Goal: Task Accomplishment & Management: Use online tool/utility

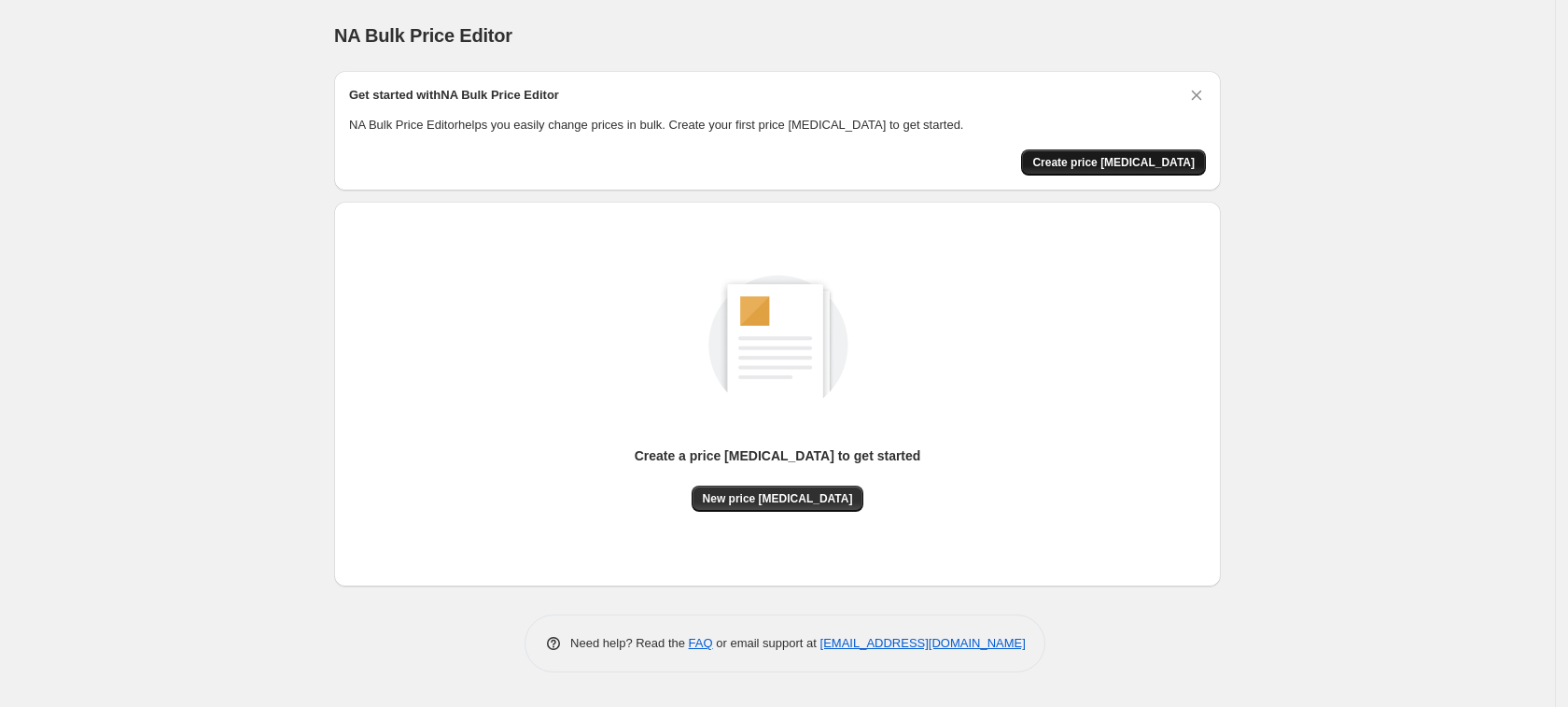
click at [1147, 168] on span "Create price [MEDICAL_DATA]" at bounding box center [1114, 163] width 163 height 15
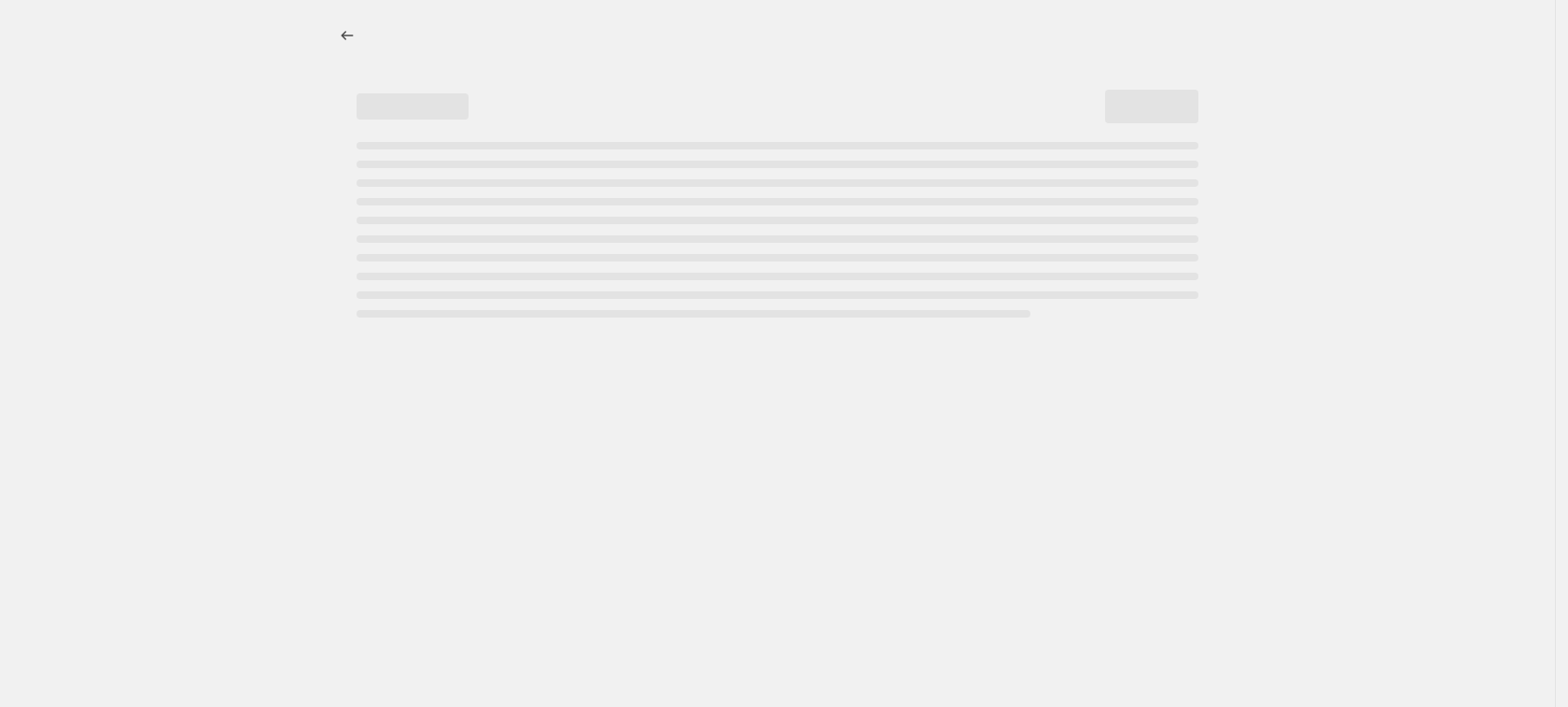
select select "percentage"
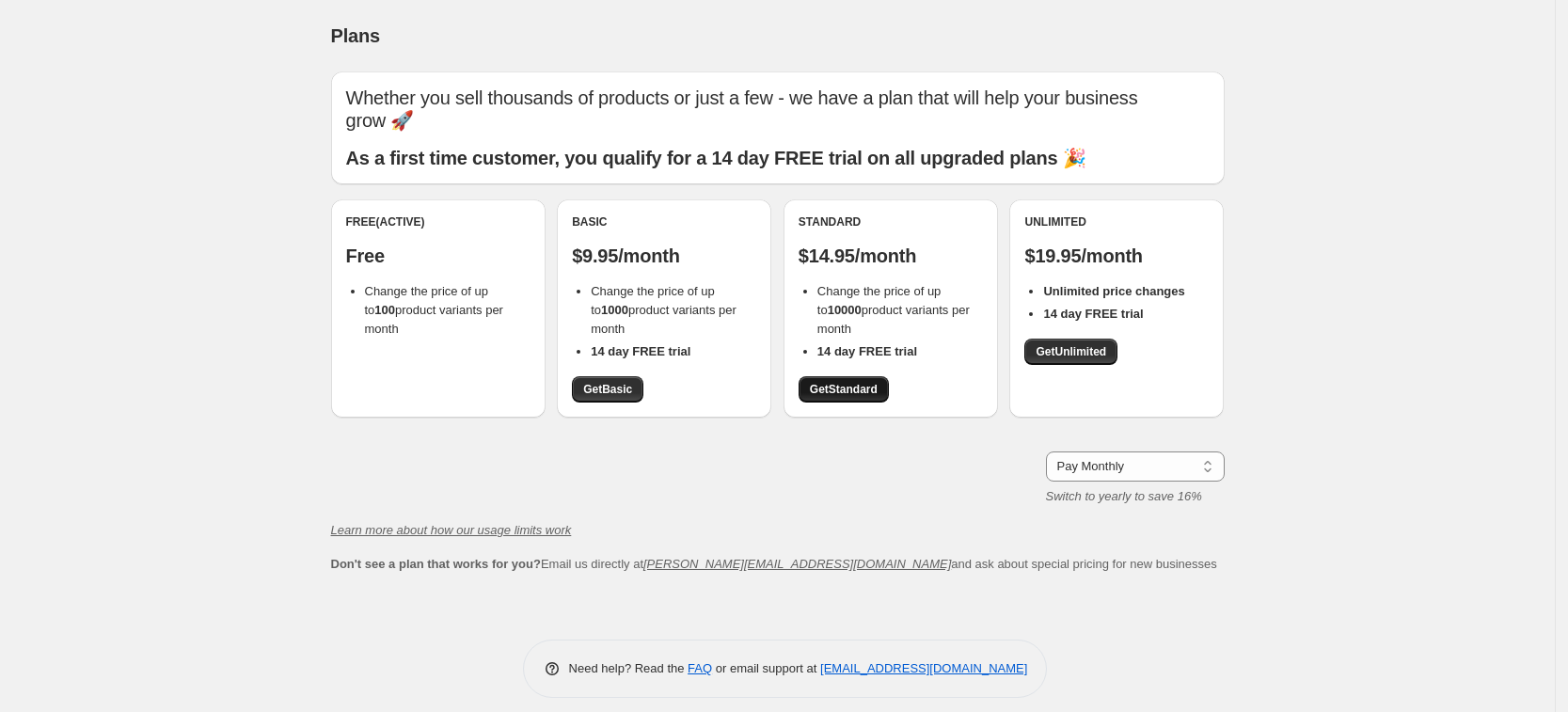
click at [844, 391] on span "Get Standard" at bounding box center [843, 389] width 68 height 15
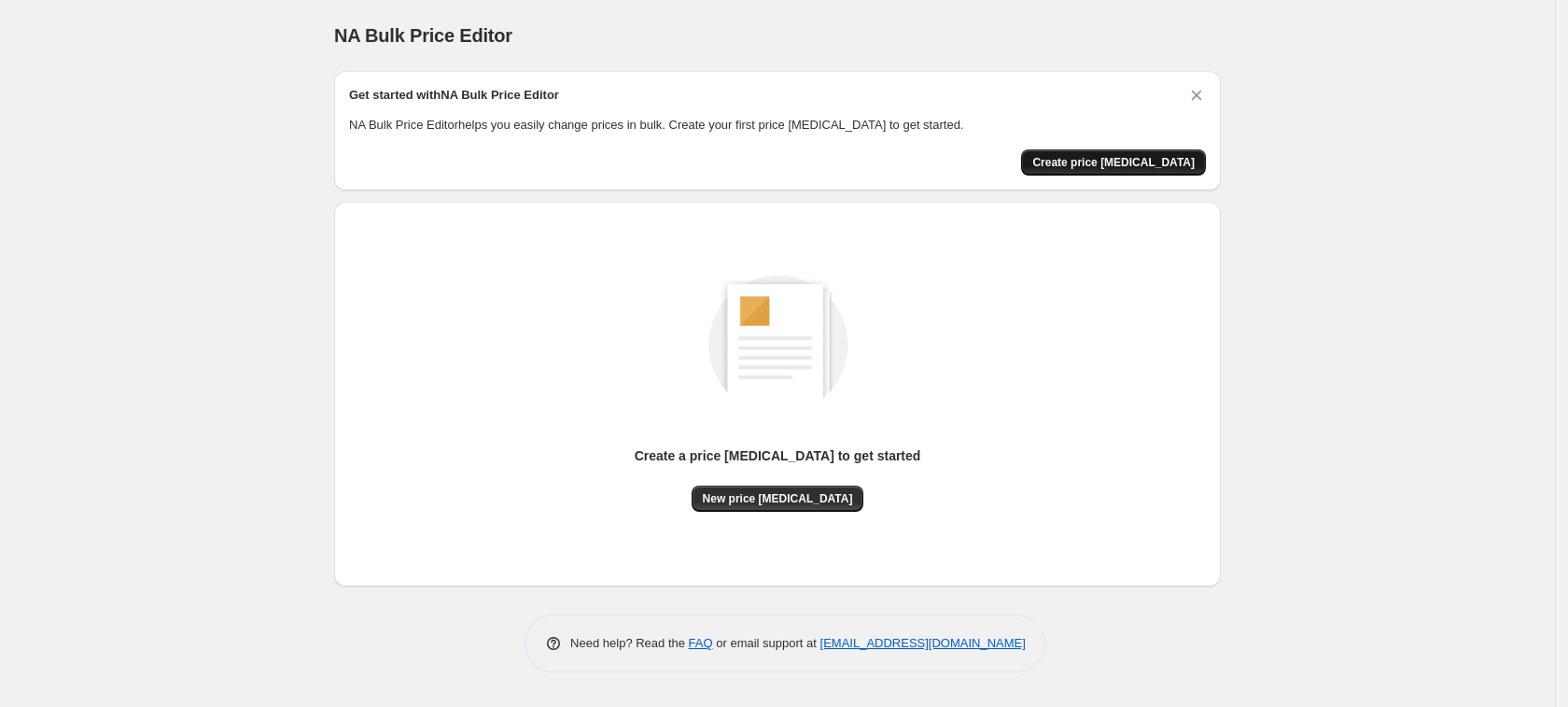
click at [1135, 150] on button "Create price [MEDICAL_DATA]" at bounding box center [1114, 163] width 185 height 26
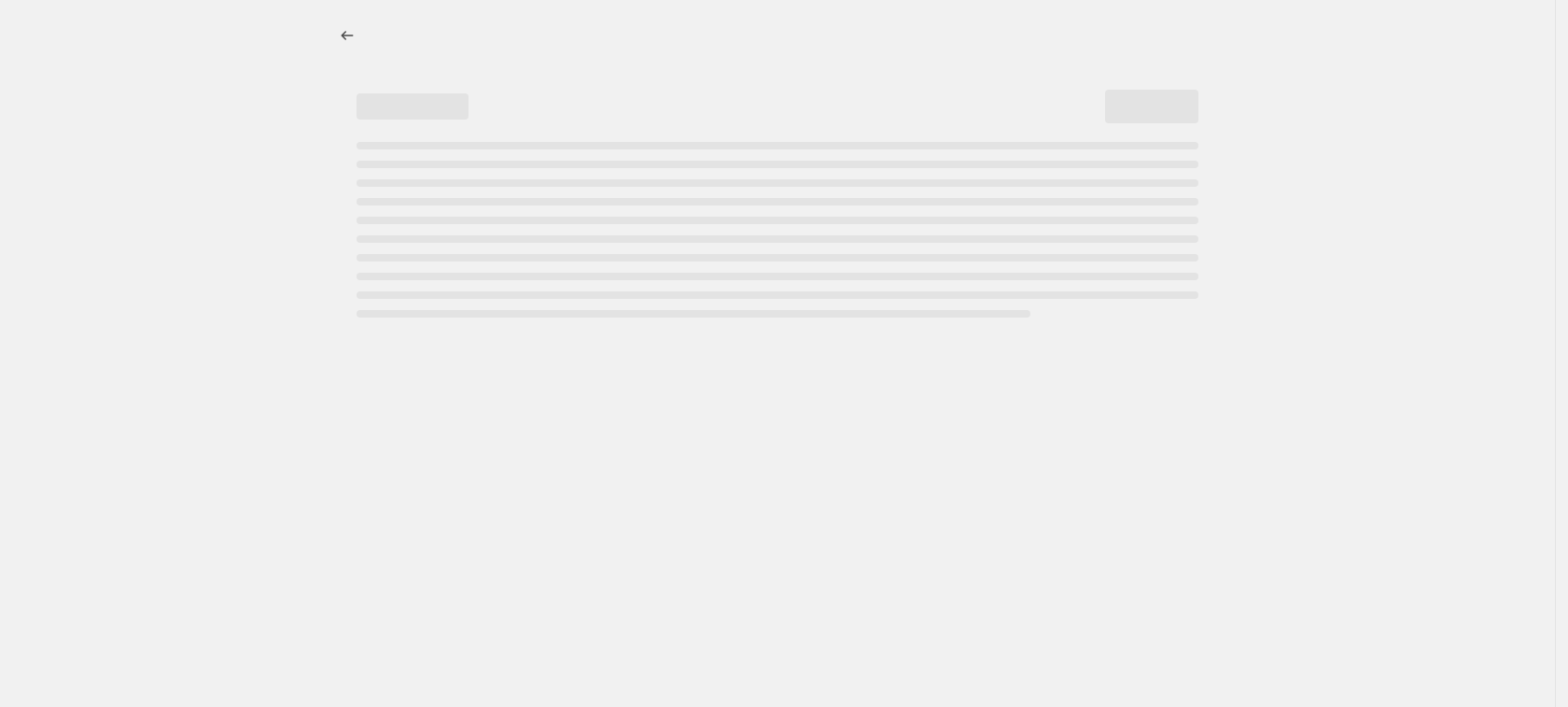
select select "percentage"
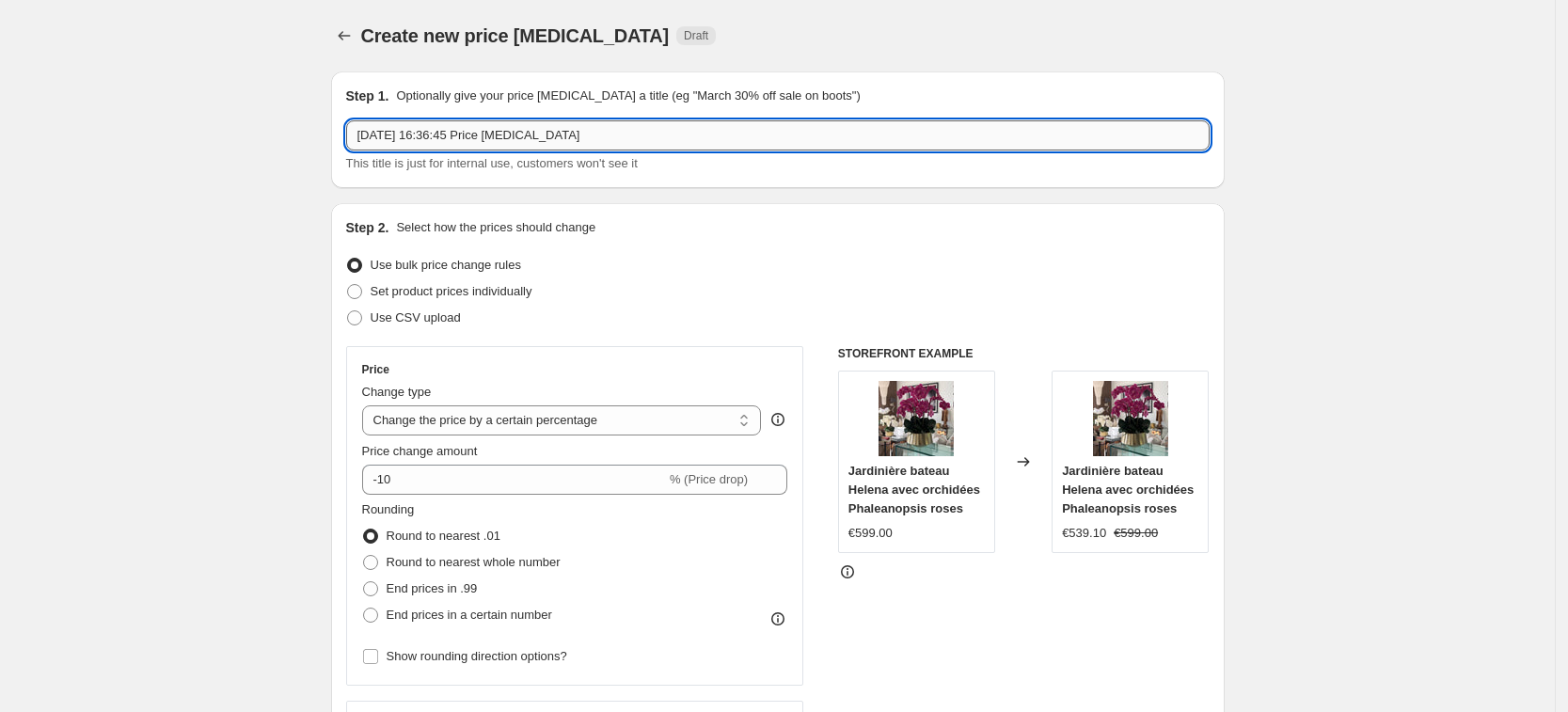
click at [572, 131] on input "[DATE] 16:36:45 Price [MEDICAL_DATA]" at bounding box center [777, 136] width 863 height 30
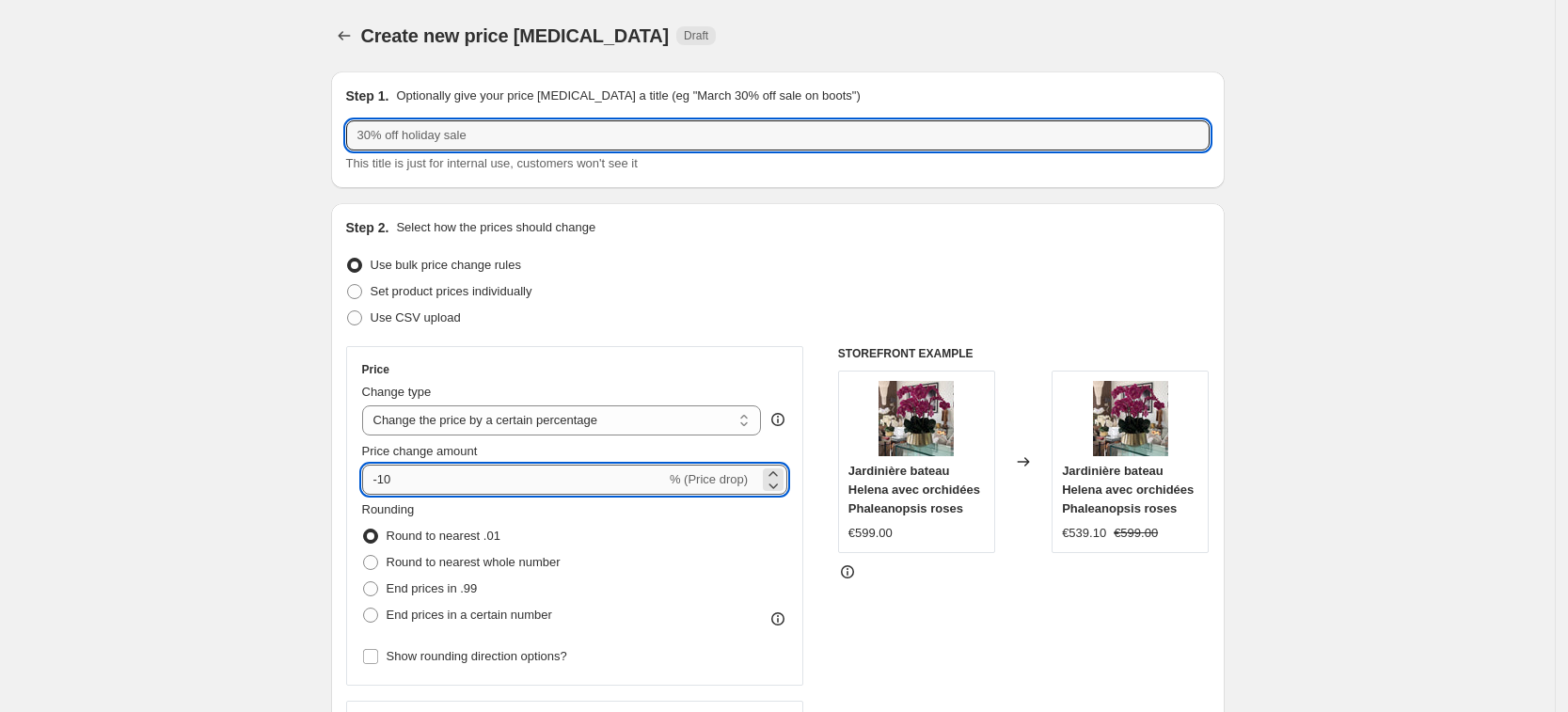
click at [603, 464] on input "-10" at bounding box center [514, 479] width 303 height 30
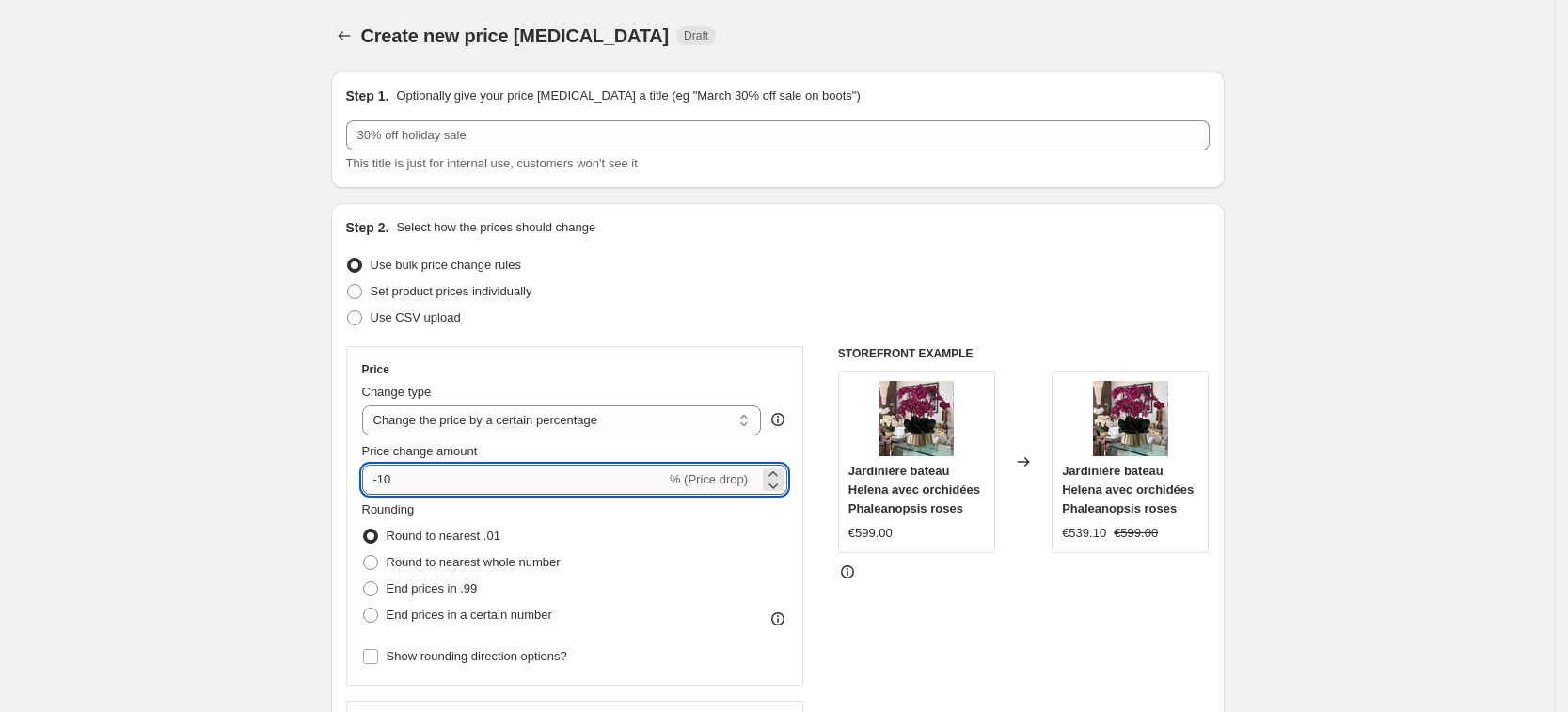
type input "-1"
click at [884, 282] on div "Set product prices individually" at bounding box center [777, 291] width 863 height 26
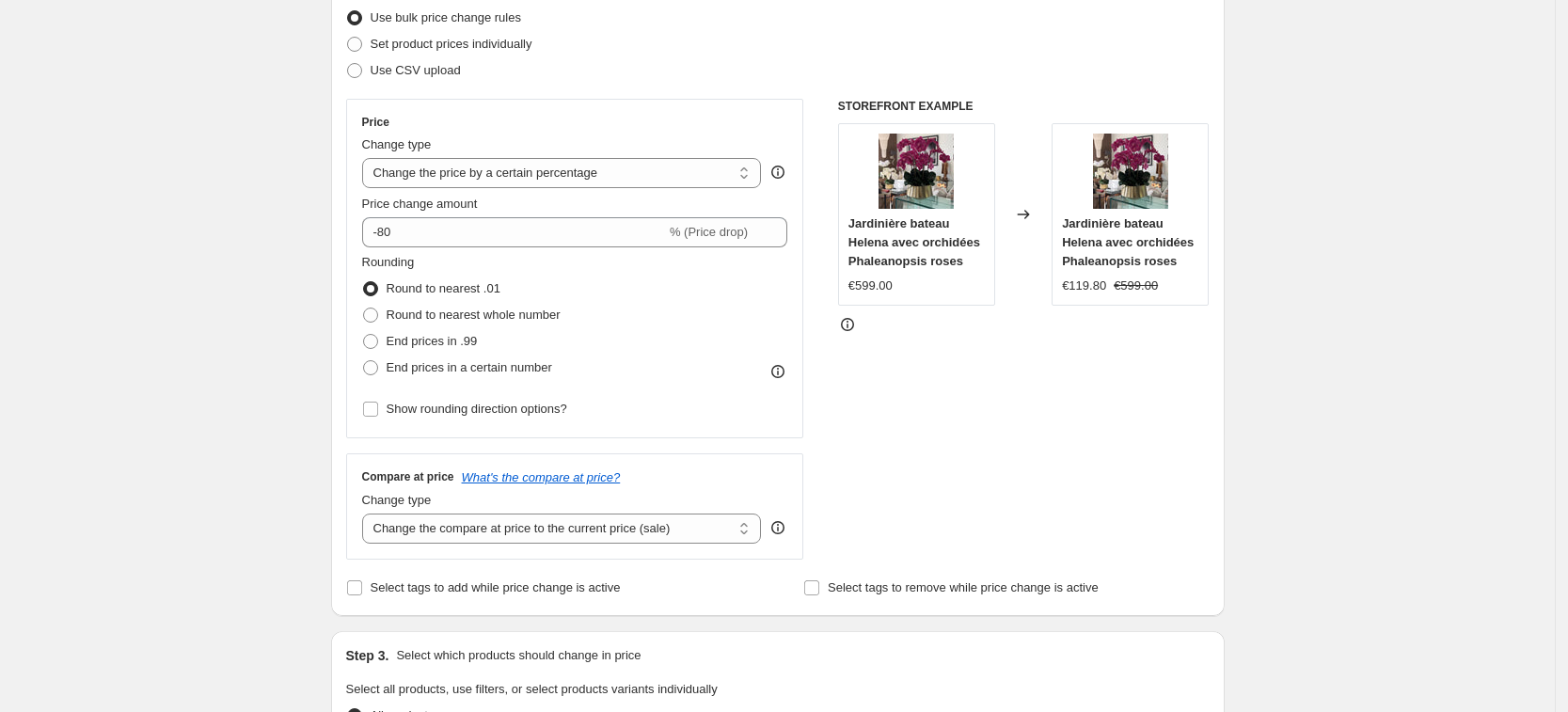
scroll to position [267, 0]
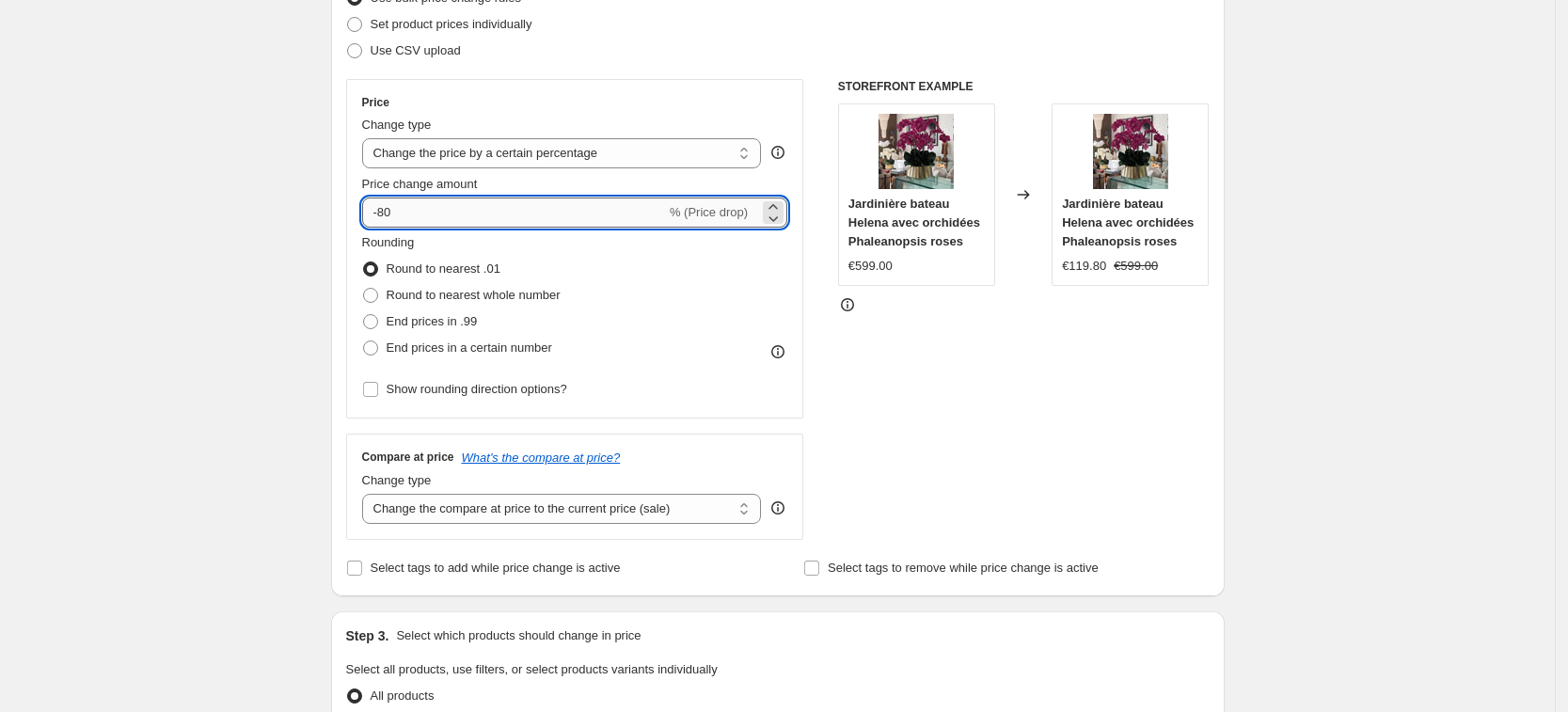
click at [570, 215] on input "-80" at bounding box center [514, 213] width 303 height 30
type input "-8"
click at [972, 368] on div "STOREFRONT EXAMPLE Jardinière bateau Helena avec orchidées Phaleanopsis roses €…" at bounding box center [1023, 309] width 371 height 461
click at [623, 204] on input "-99" at bounding box center [514, 213] width 303 height 30
type input "-90"
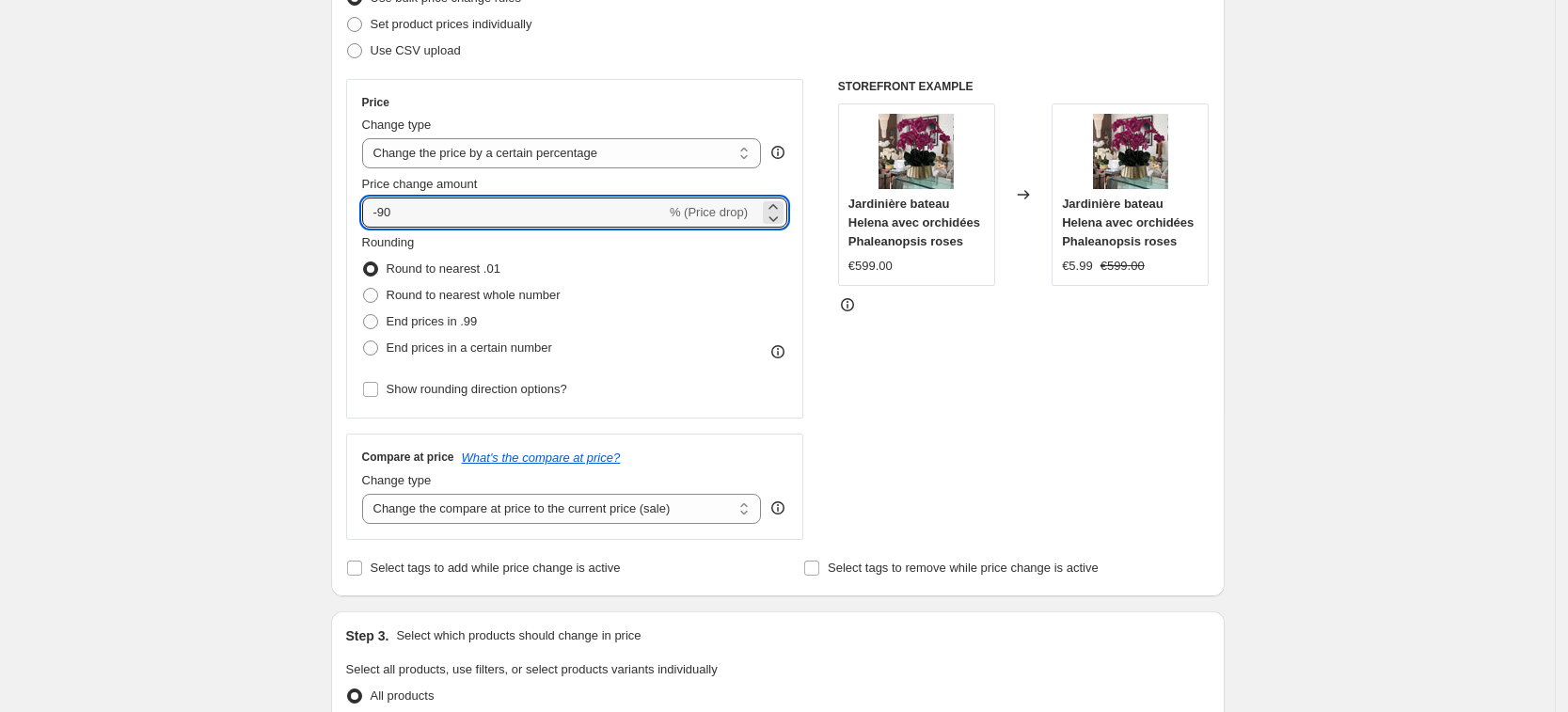
click at [964, 387] on div "STOREFRONT EXAMPLE Jardinière bateau Helena avec orchidées Phaleanopsis roses €…" at bounding box center [1023, 309] width 371 height 461
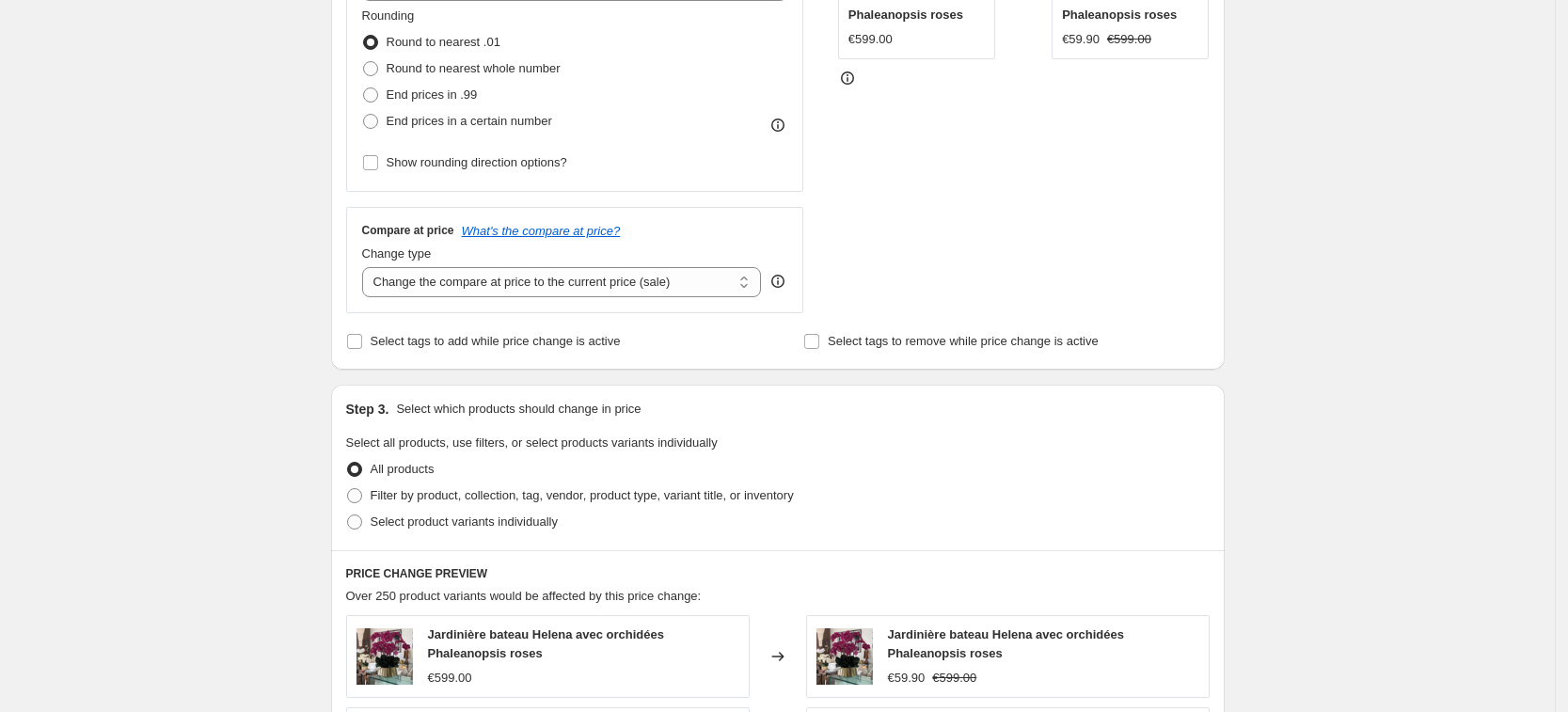
scroll to position [493, 0]
click at [688, 289] on select "Change the compare at price to the current price (sale) Change the compare at p…" at bounding box center [562, 283] width 400 height 30
select select "remove"
click at [368, 267] on select "Change the compare at price to the current price (sale) Change the compare at p…" at bounding box center [562, 283] width 400 height 30
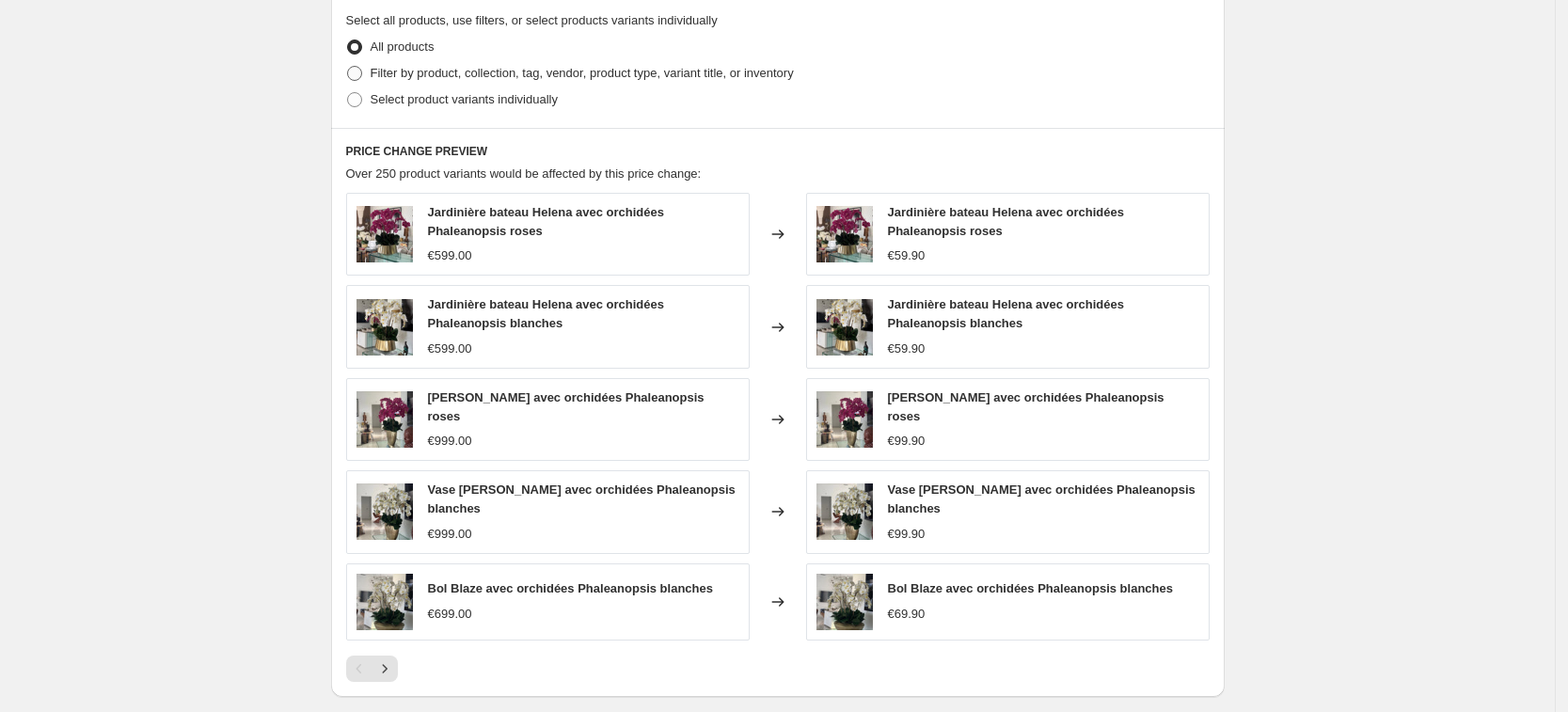
scroll to position [916, 0]
click at [391, 658] on icon "Next" at bounding box center [384, 668] width 19 height 19
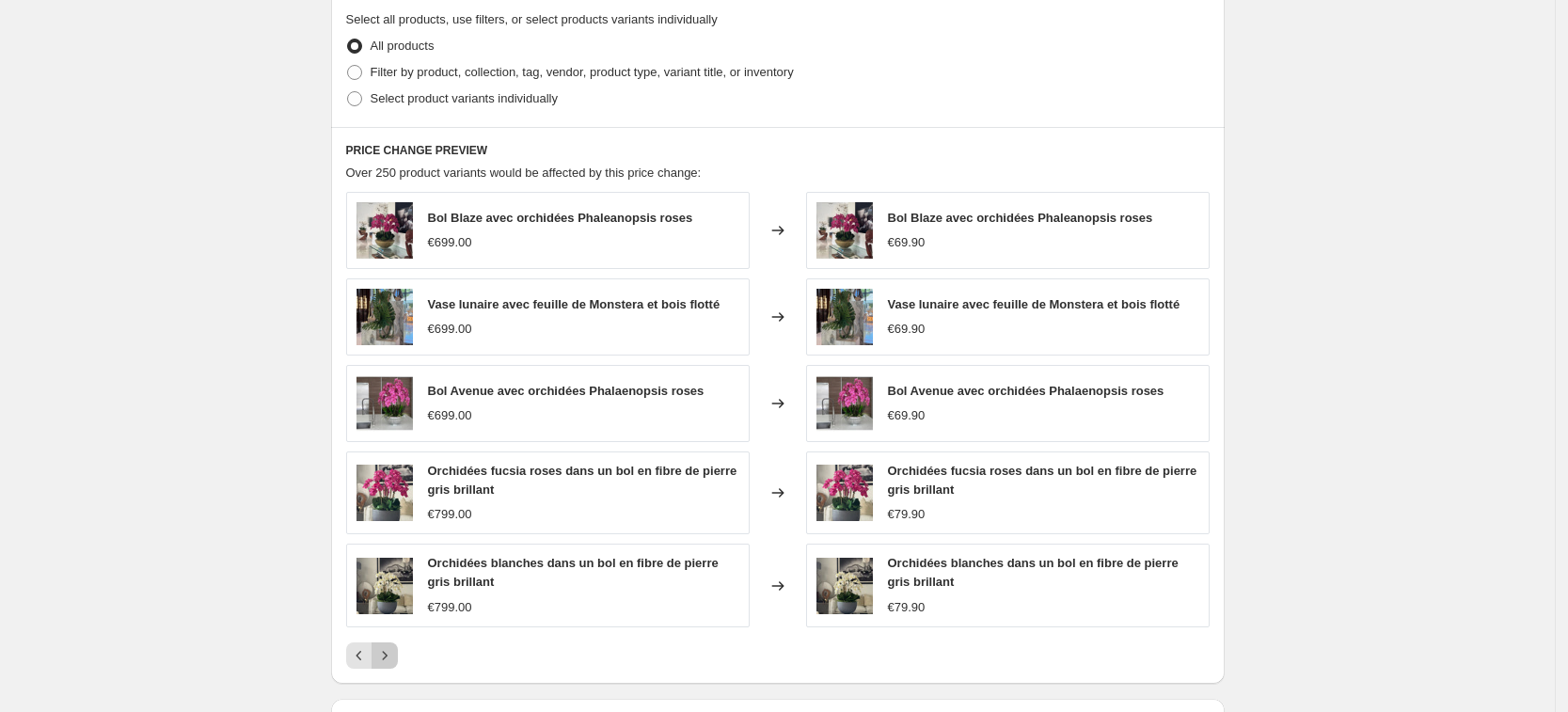
drag, startPoint x: 391, startPoint y: 656, endPoint x: 396, endPoint y: 665, distance: 10.3
click at [394, 665] on icon "Next" at bounding box center [384, 655] width 19 height 19
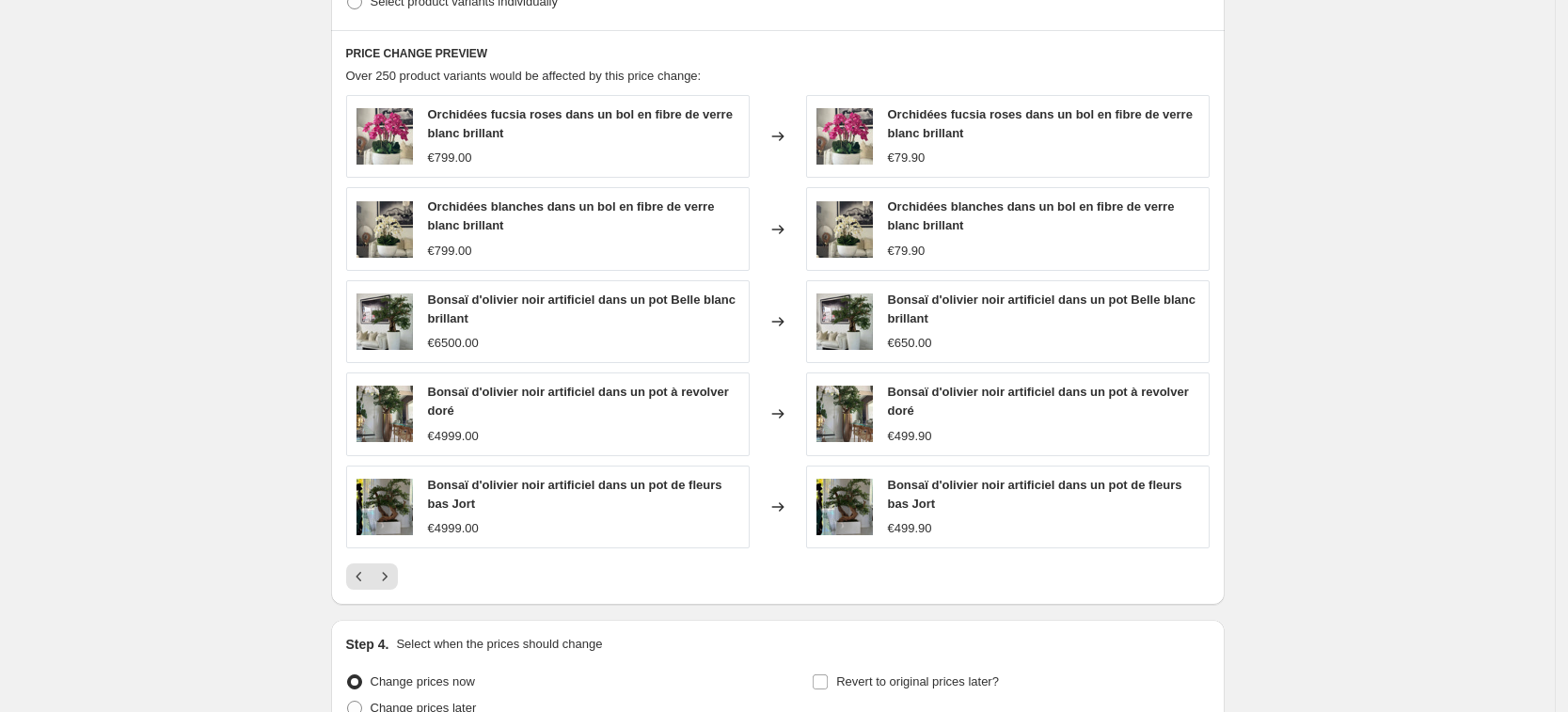
scroll to position [1072, 0]
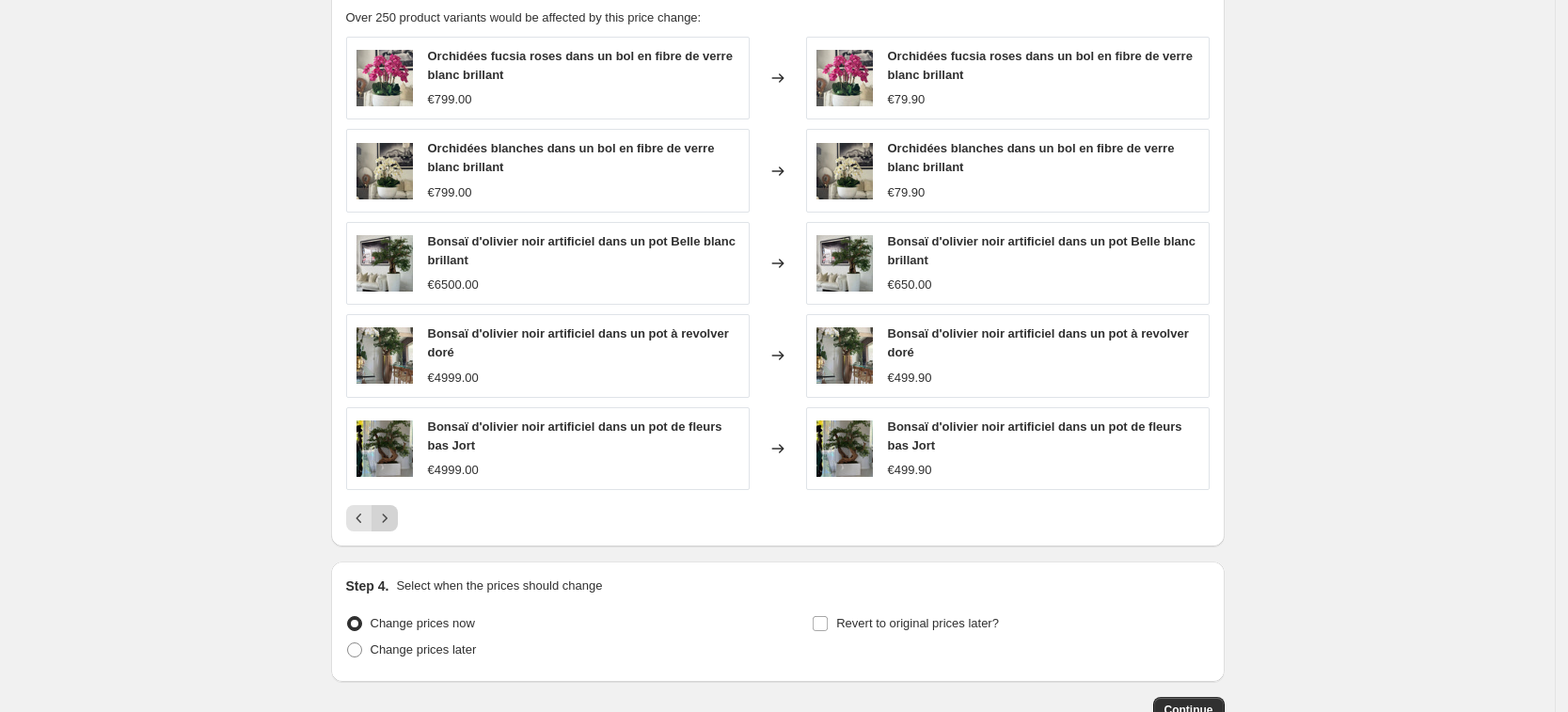
click at [391, 526] on icon "Next" at bounding box center [384, 518] width 19 height 19
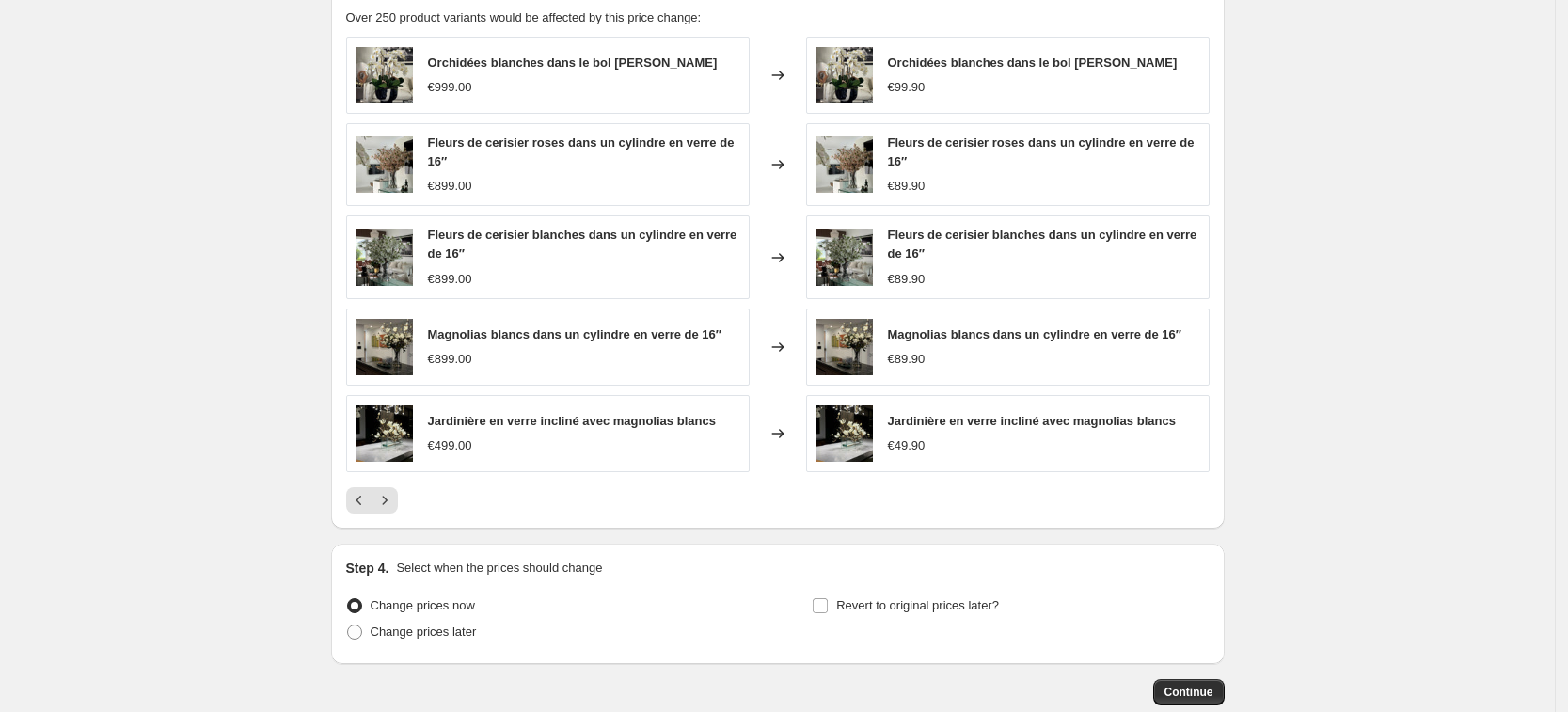
click at [358, 512] on button "Previous" at bounding box center [359, 500] width 26 height 26
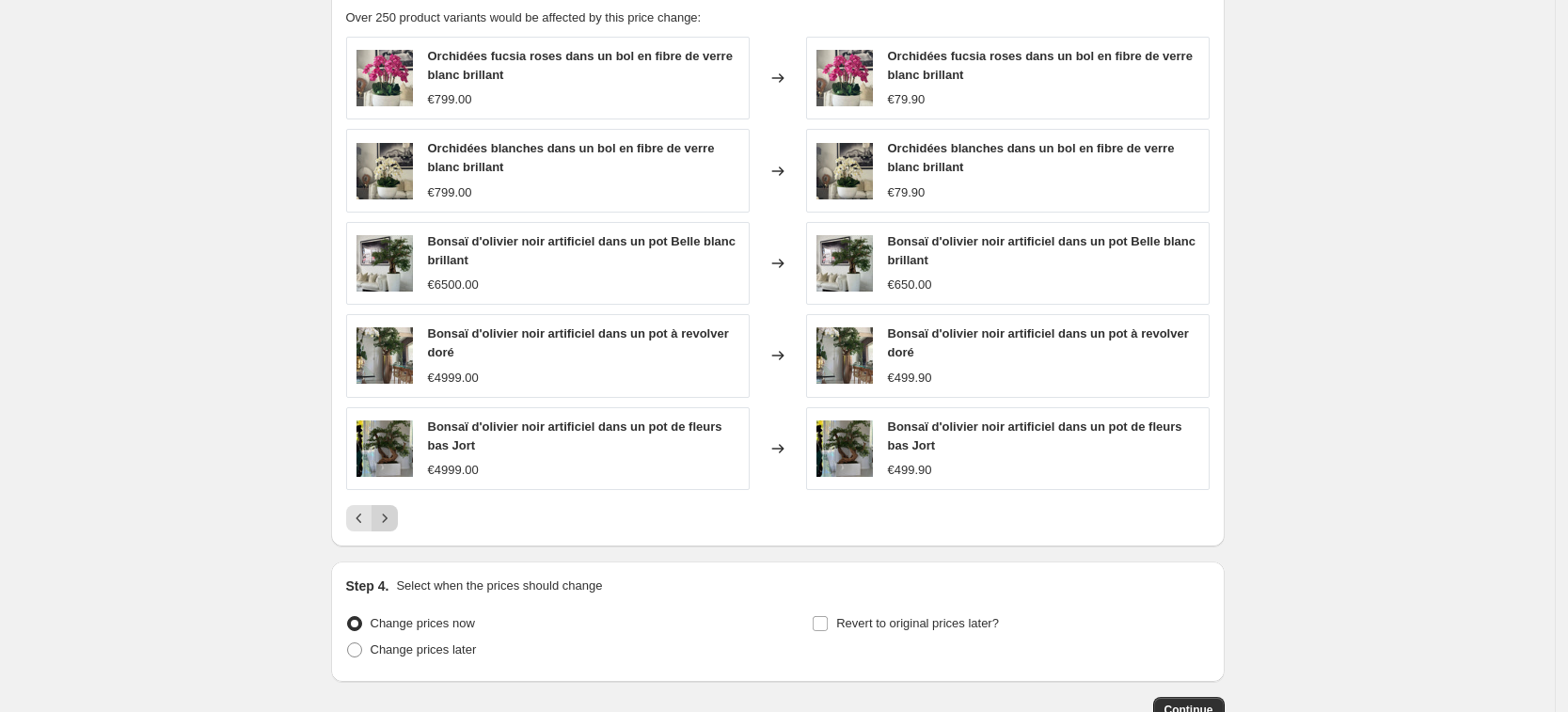
click at [391, 514] on icon "Next" at bounding box center [384, 518] width 19 height 19
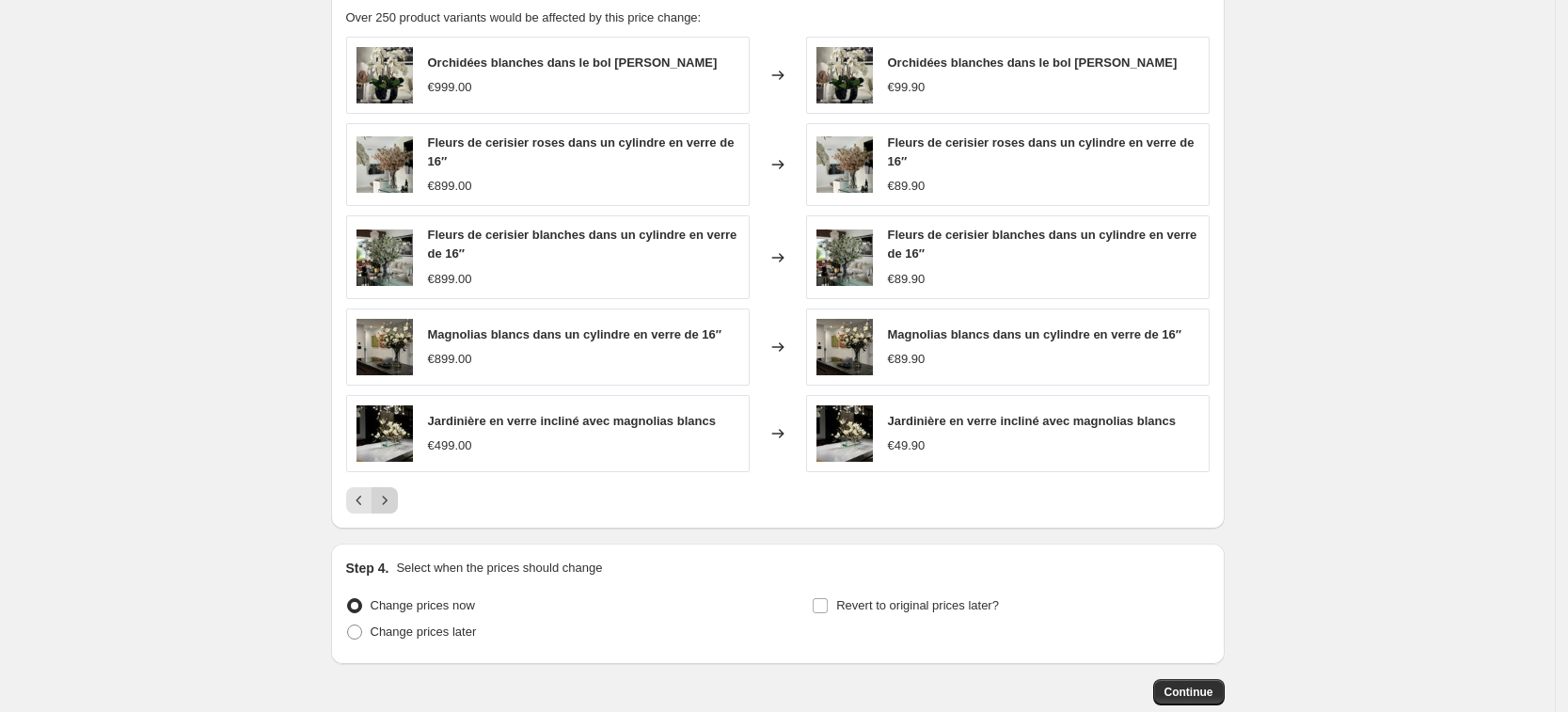
click at [393, 507] on icon "Next" at bounding box center [384, 500] width 19 height 19
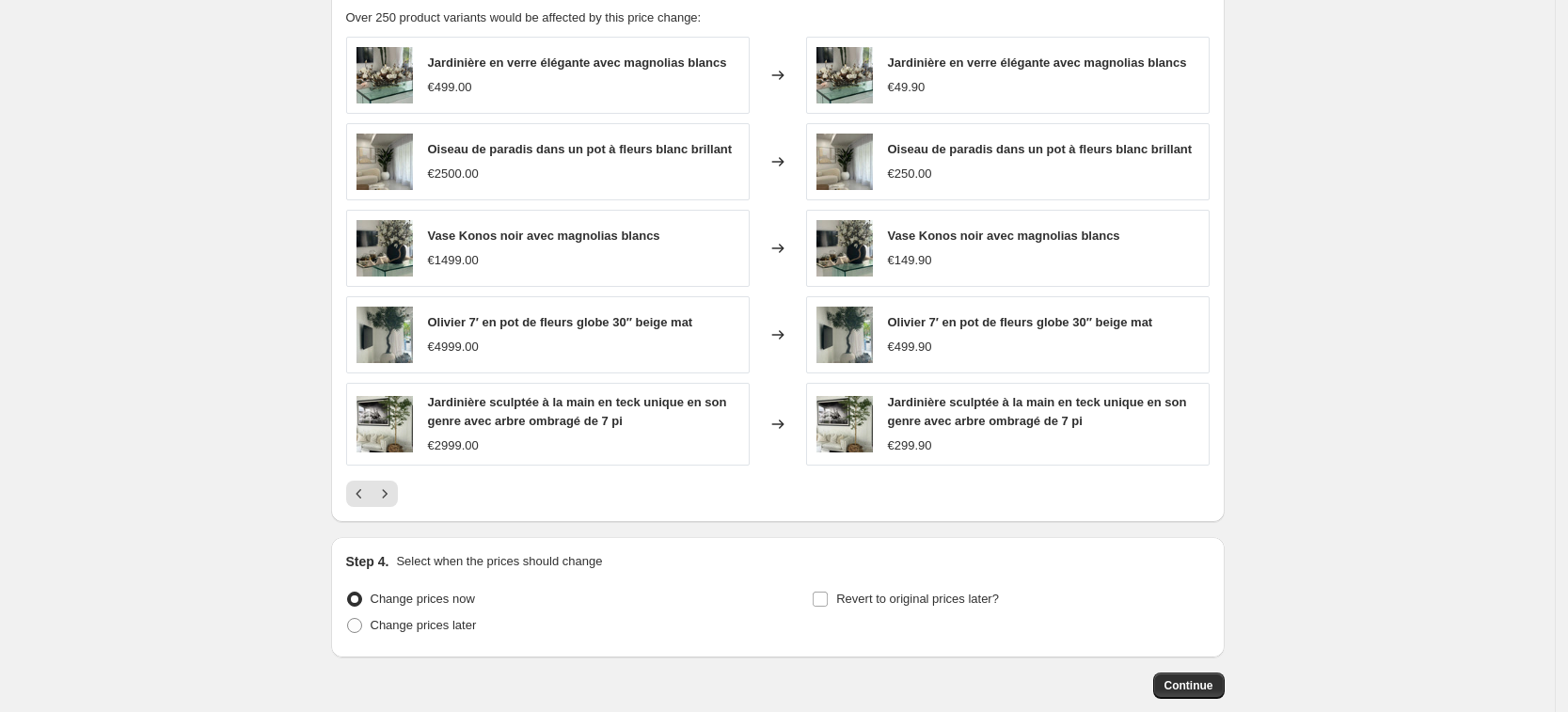
drag, startPoint x: 400, startPoint y: 502, endPoint x: 1381, endPoint y: 396, distance: 986.7
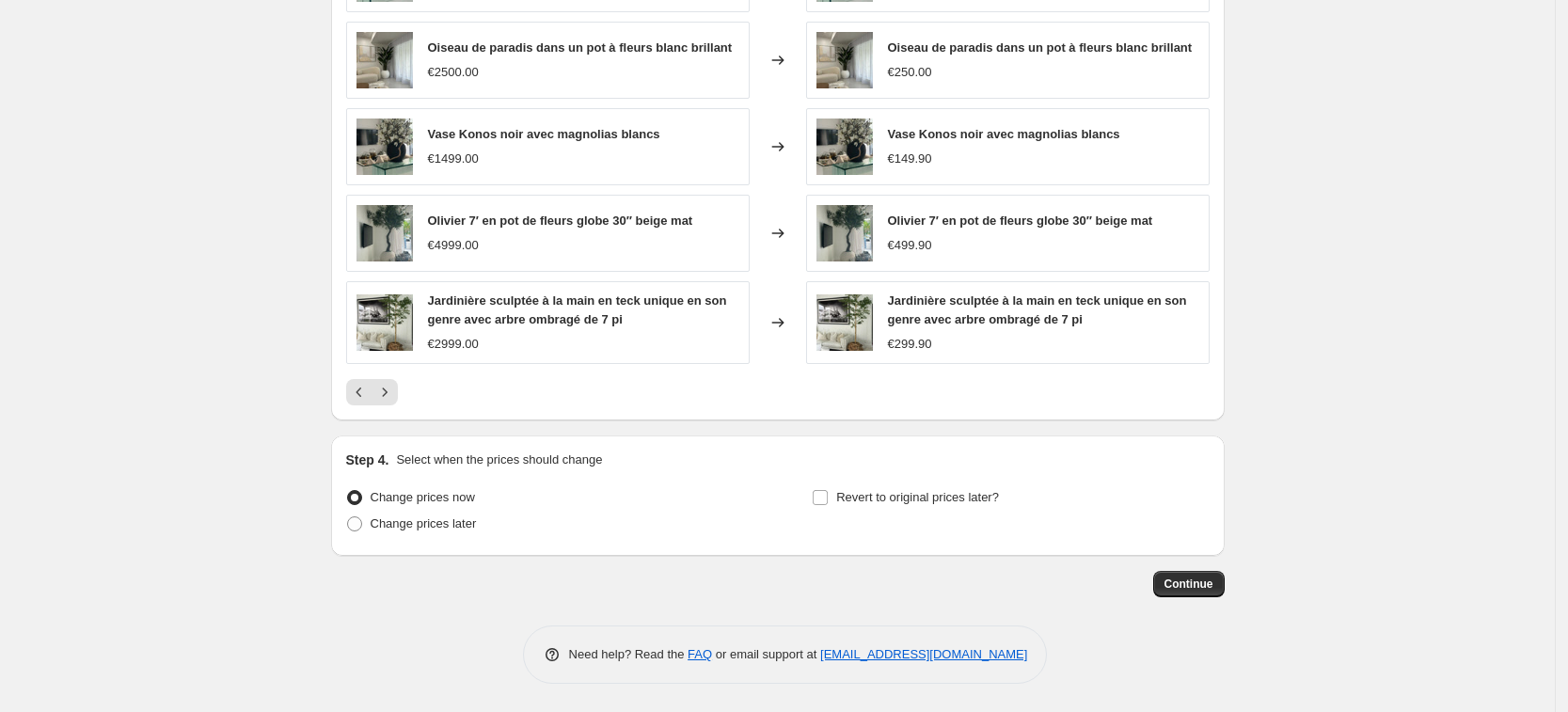
scroll to position [1173, 0]
click at [392, 395] on icon "Next" at bounding box center [384, 392] width 19 height 19
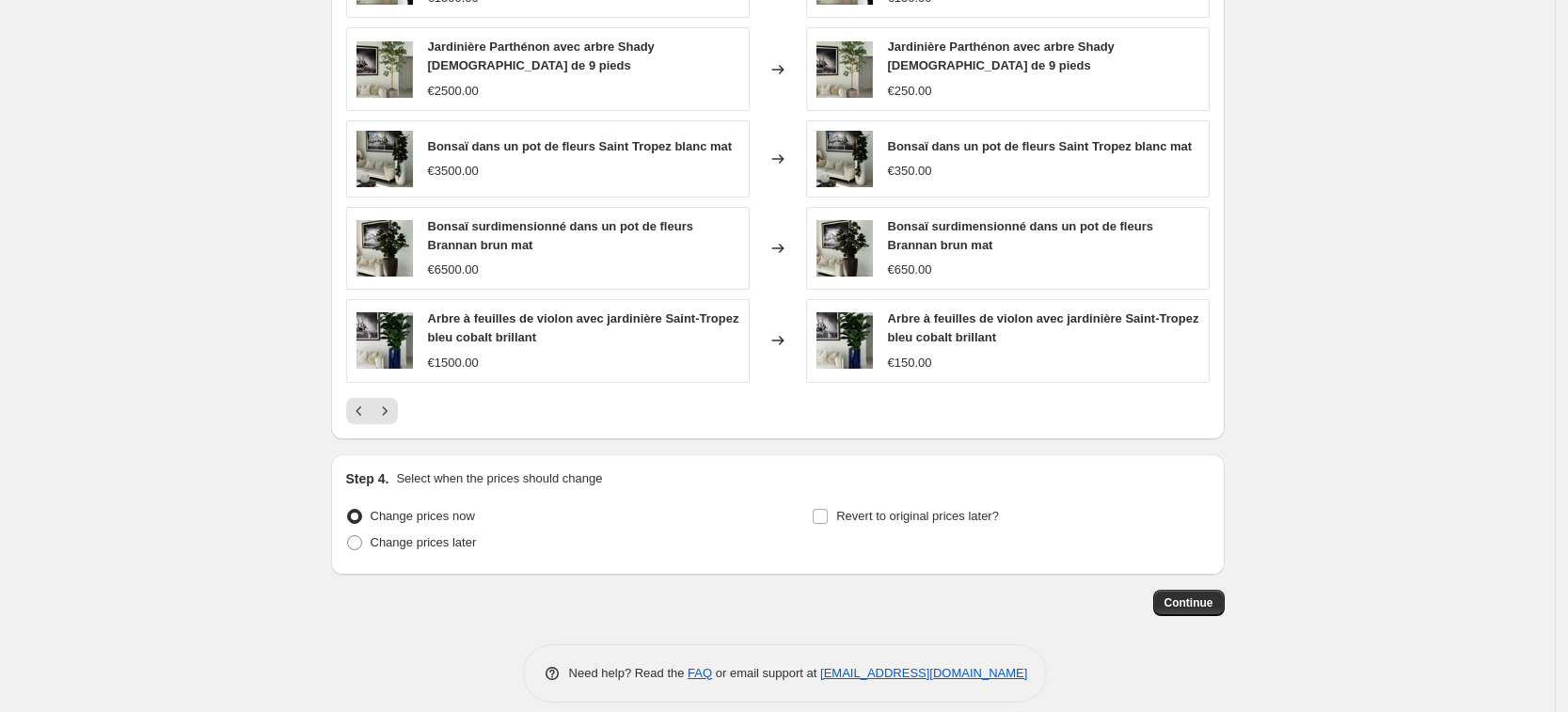
click at [348, 413] on div "PRICE CHANGE PREVIEW Over 250 product variants would be affected by this price …" at bounding box center [777, 154] width 893 height 569
click at [356, 413] on icon "Previous" at bounding box center [359, 411] width 19 height 19
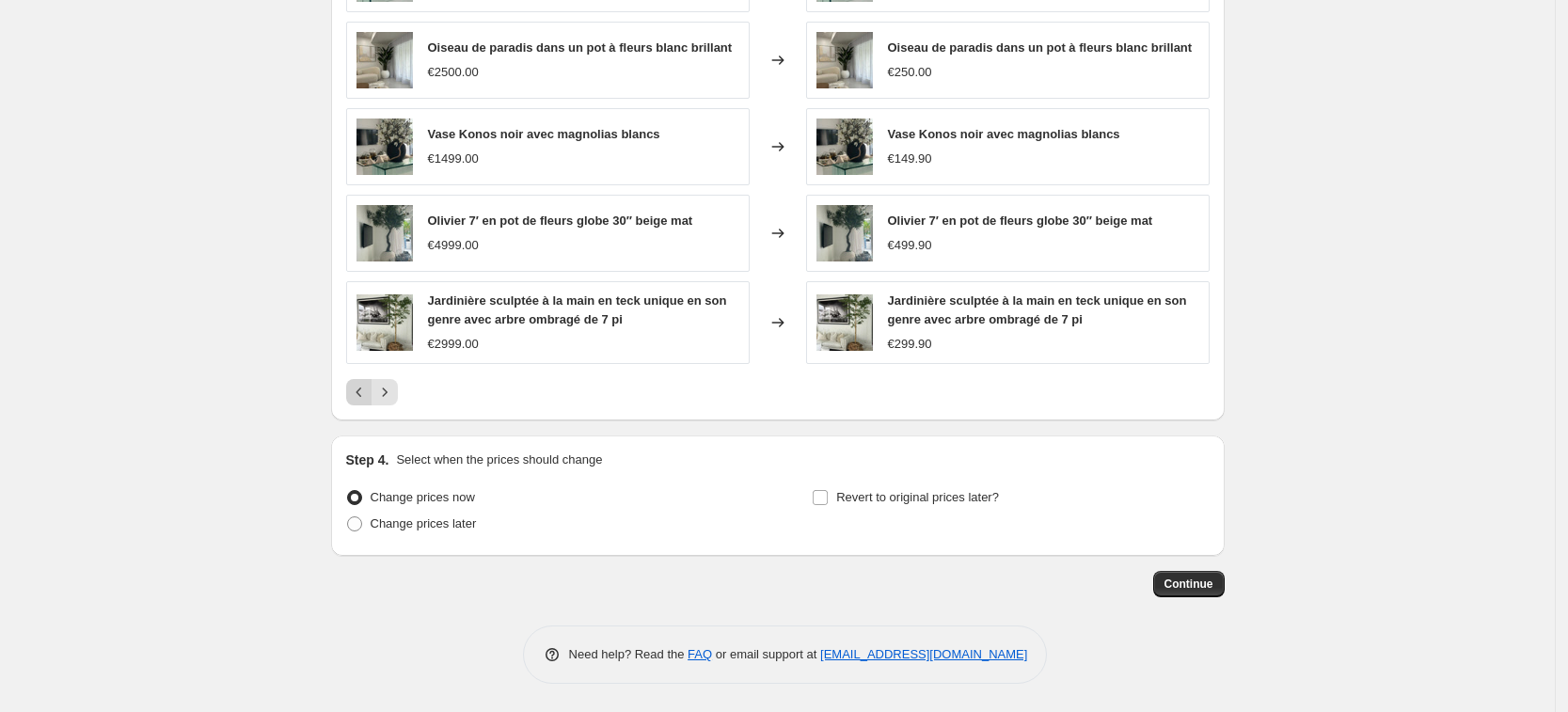
click at [361, 403] on button "Previous" at bounding box center [359, 392] width 26 height 26
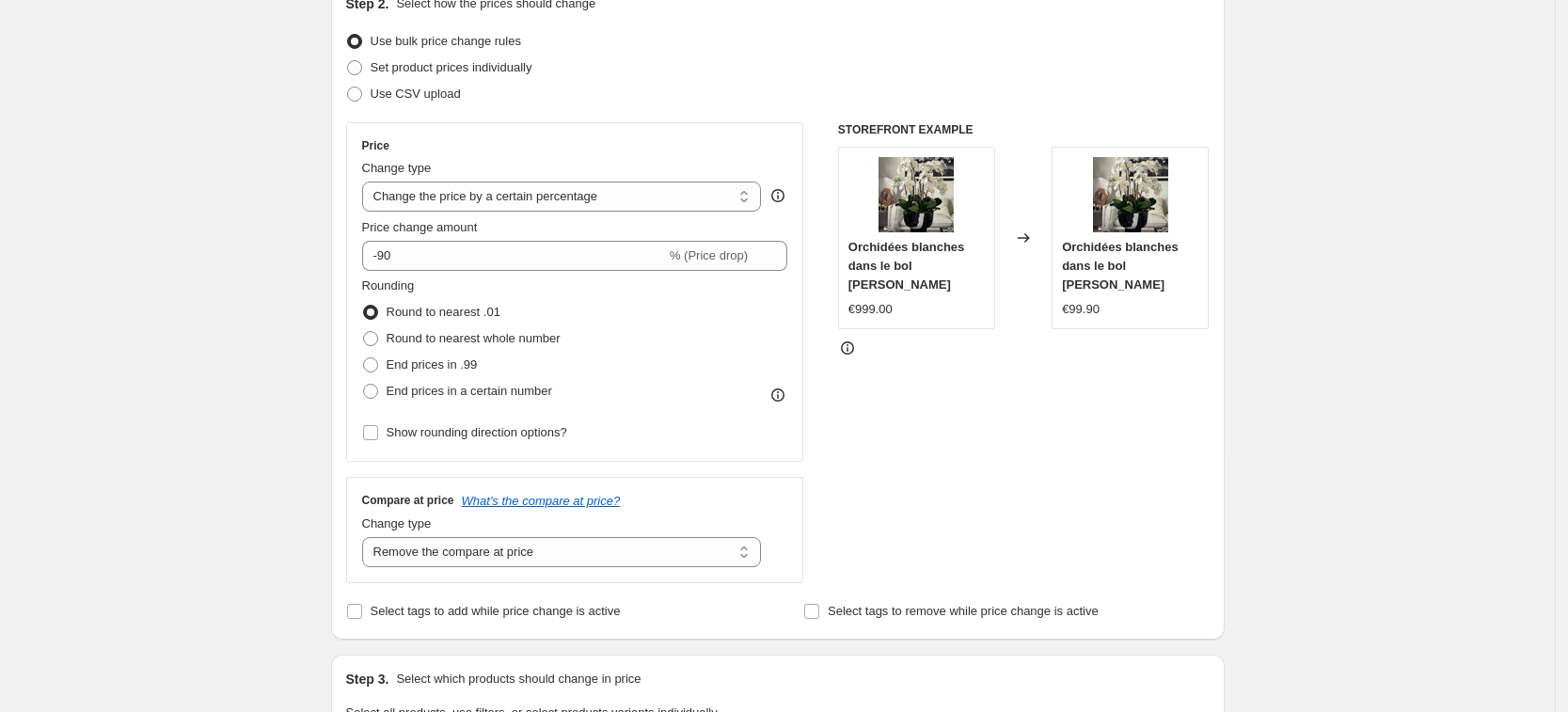
scroll to position [231, 0]
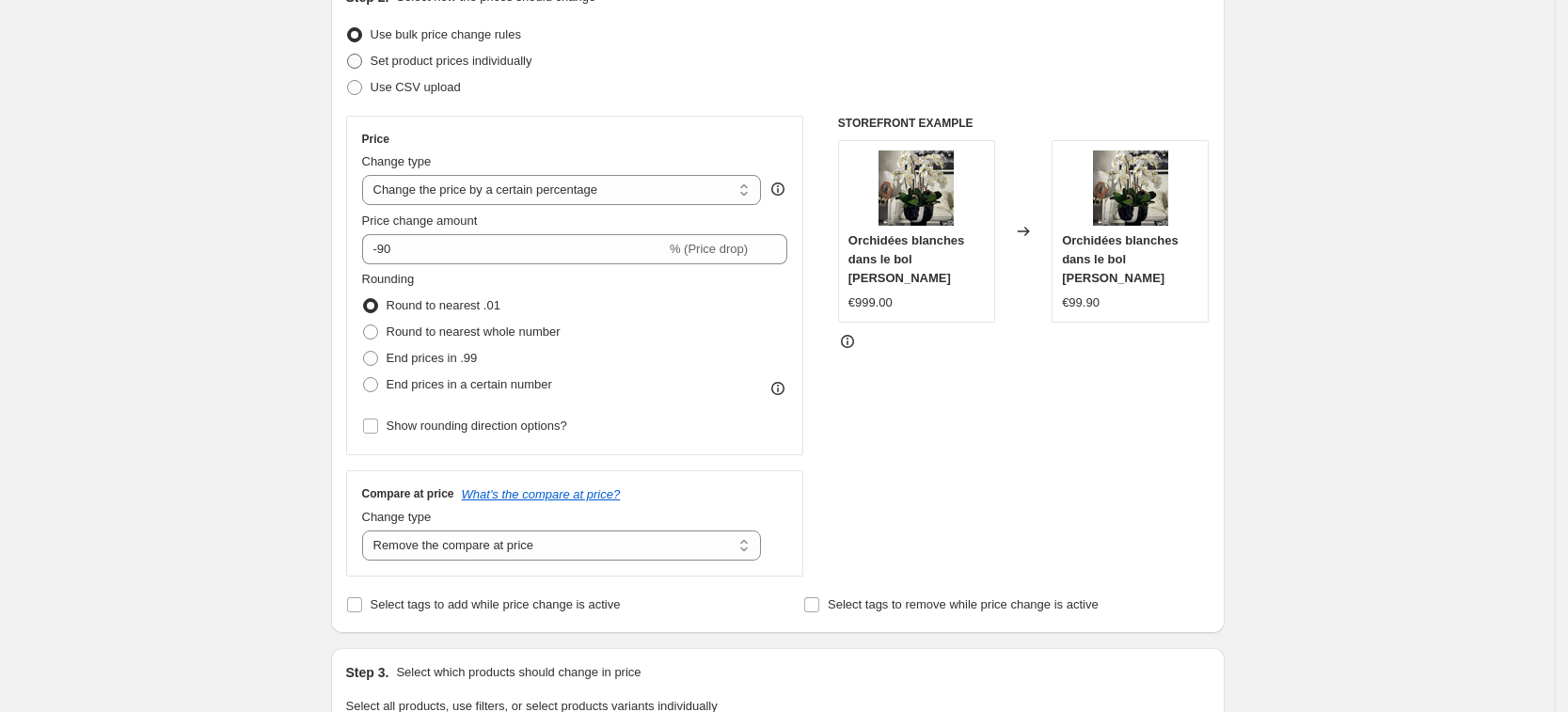
click at [481, 57] on span "Set product prices individually" at bounding box center [451, 60] width 162 height 14
click at [348, 55] on input "Set product prices individually" at bounding box center [347, 54] width 1 height 1
radio input "true"
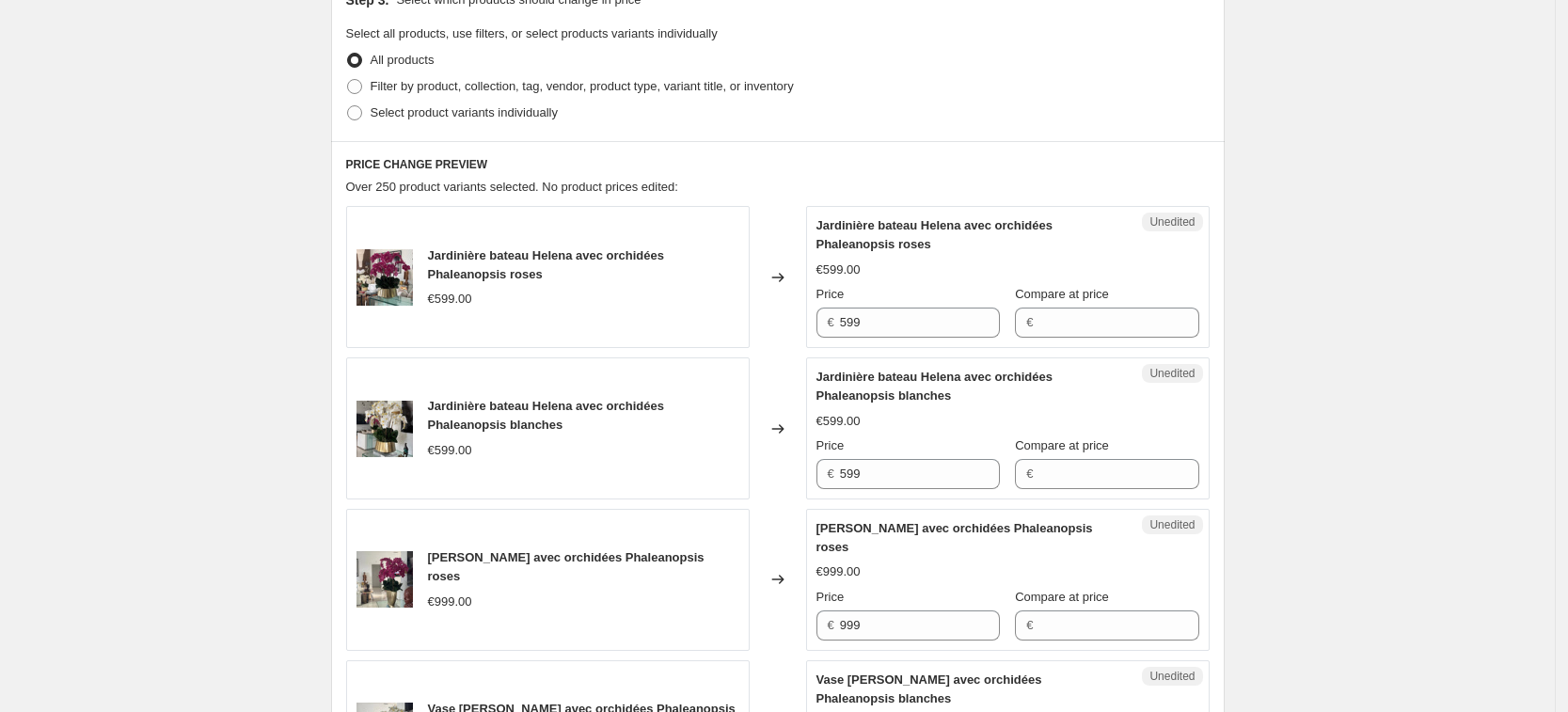
scroll to position [429, 0]
click at [362, 82] on span at bounding box center [354, 85] width 15 height 15
click at [348, 78] on input "Filter by product, collection, tag, vendor, product type, variant title, or inv…" at bounding box center [347, 77] width 1 height 1
radio input "true"
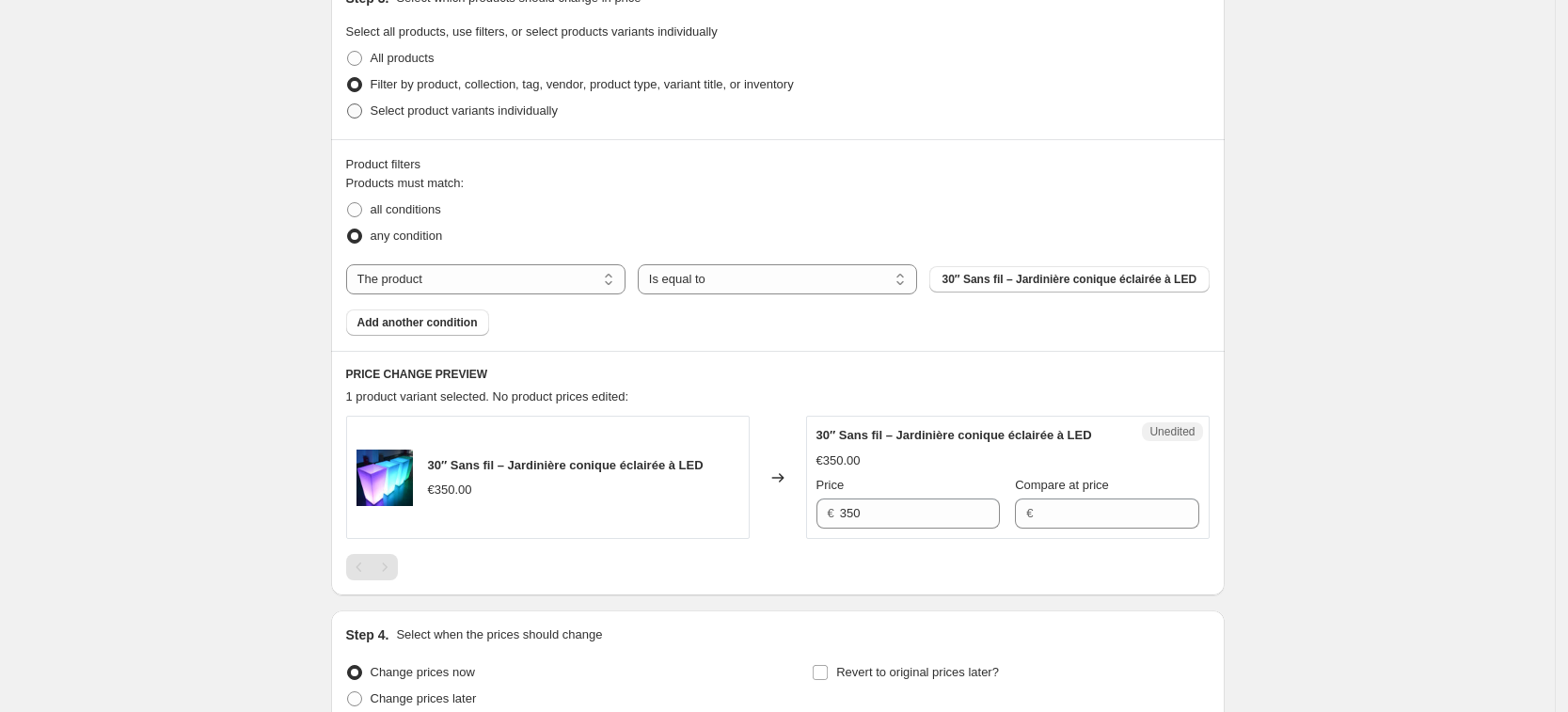
click at [370, 108] on label "Select product variants individually" at bounding box center [451, 111] width 212 height 26
click at [348, 105] on input "Select product variants individually" at bounding box center [347, 104] width 1 height 1
radio input "true"
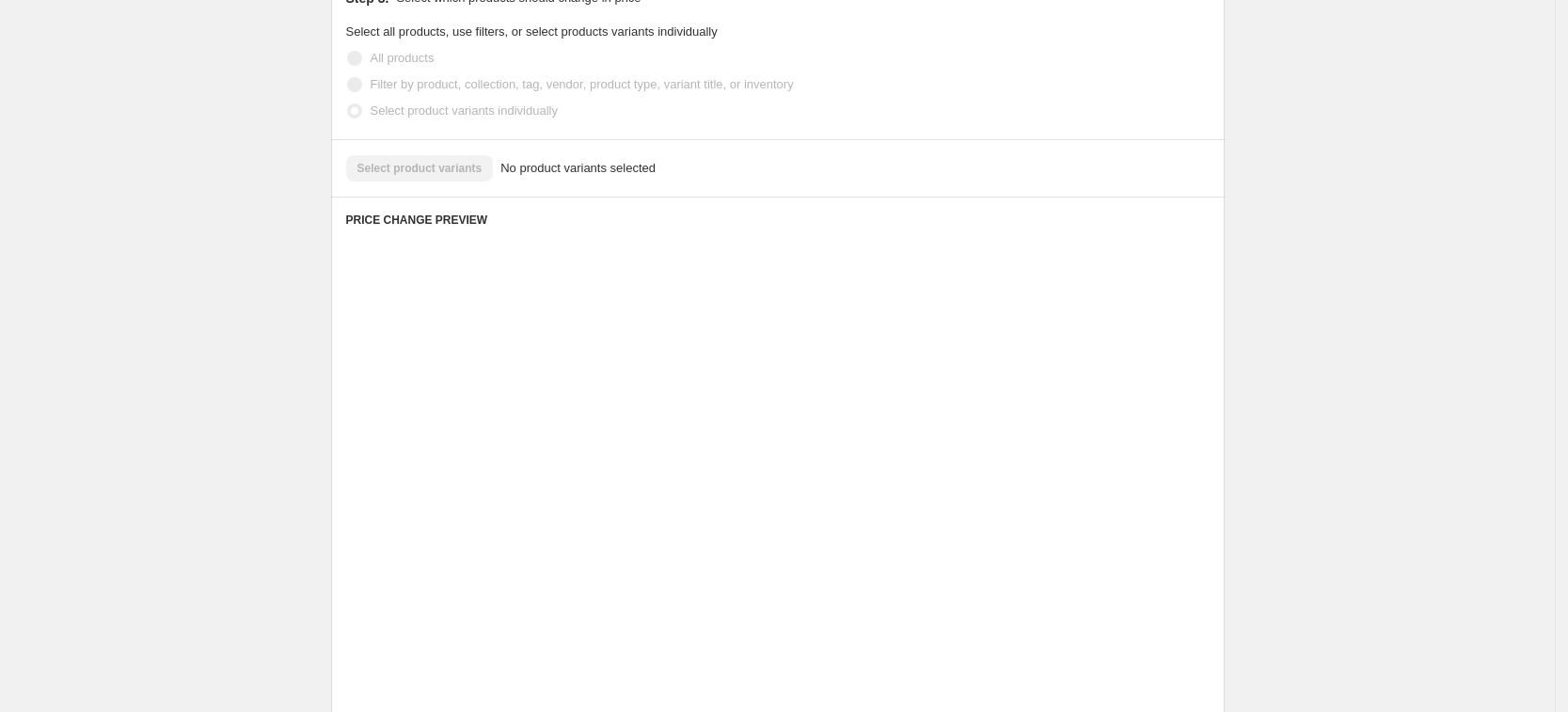
scroll to position [275, 0]
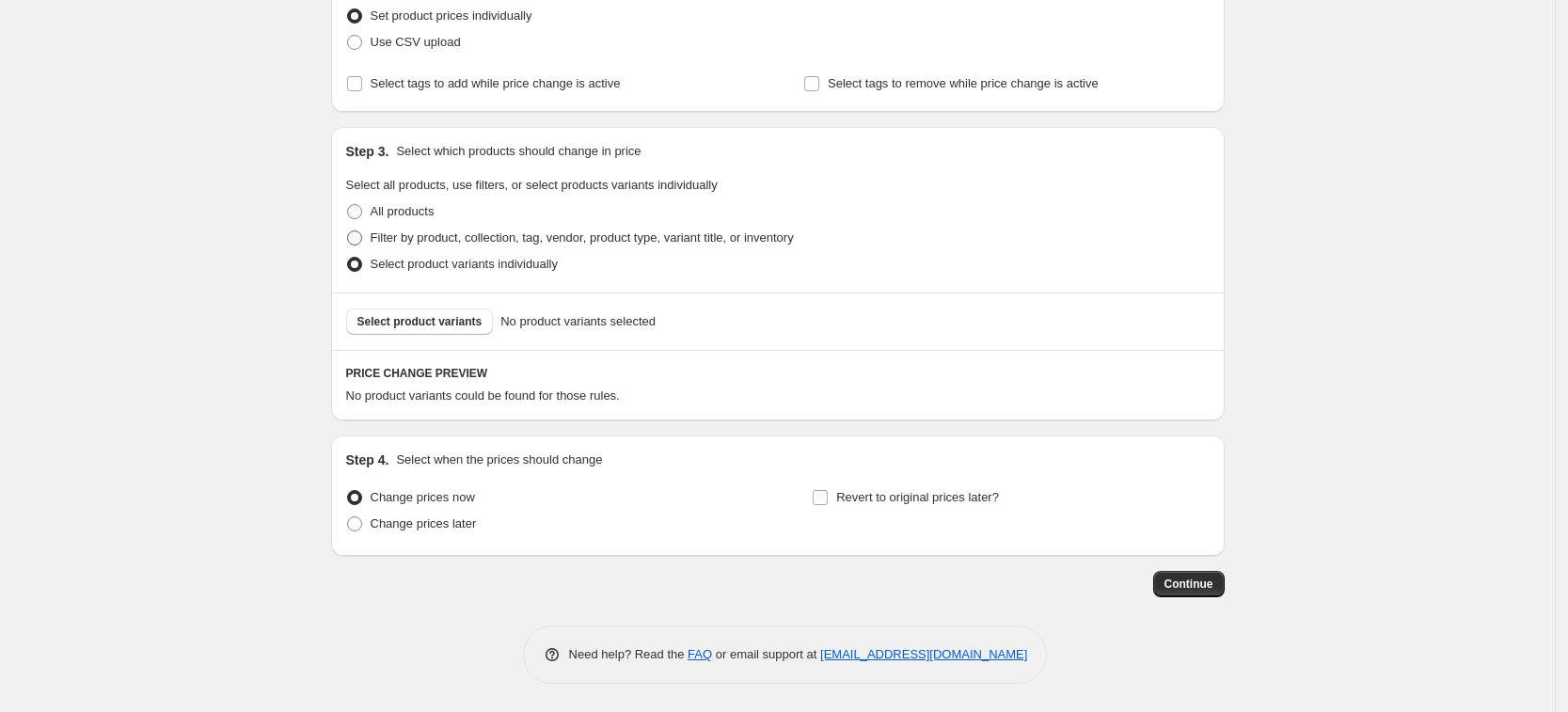
click at [352, 241] on span at bounding box center [354, 238] width 15 height 15
click at [348, 232] on input "Filter by product, collection, tag, vendor, product type, variant title, or inv…" at bounding box center [347, 231] width 1 height 1
radio input "true"
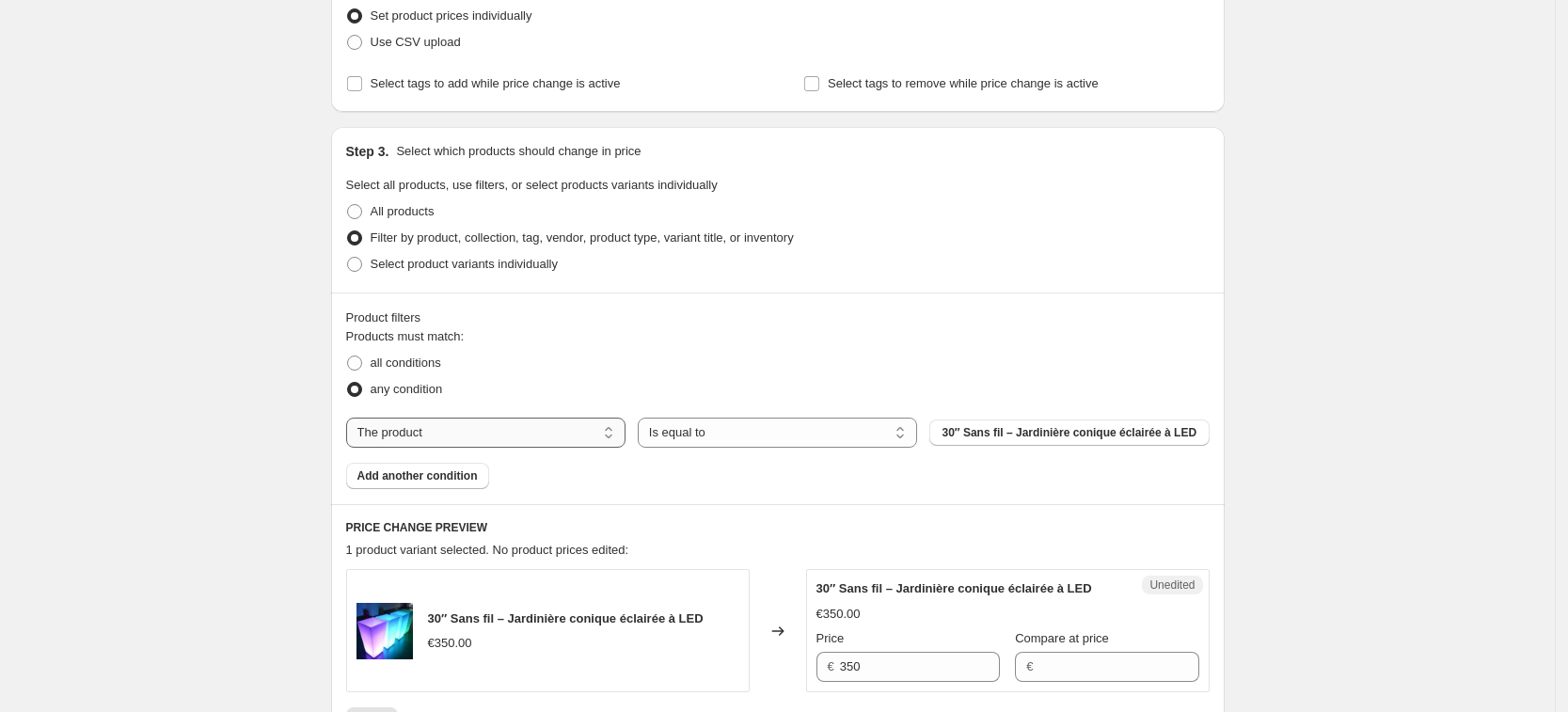
click at [580, 435] on select "The product The product's collection The product's tag The product's vendor The…" at bounding box center [485, 432] width 279 height 30
click at [729, 425] on select "Is equal to Is not equal to" at bounding box center [777, 432] width 279 height 30
click at [1014, 430] on span "30″ Sans fil – Jardinière conique éclairée à LED" at bounding box center [1070, 432] width 255 height 15
click at [506, 436] on select "The product The product's collection The product's tag The product's vendor The…" at bounding box center [485, 432] width 279 height 30
click at [706, 331] on fieldset "Products must match: all conditions any condition" at bounding box center [777, 364] width 863 height 75
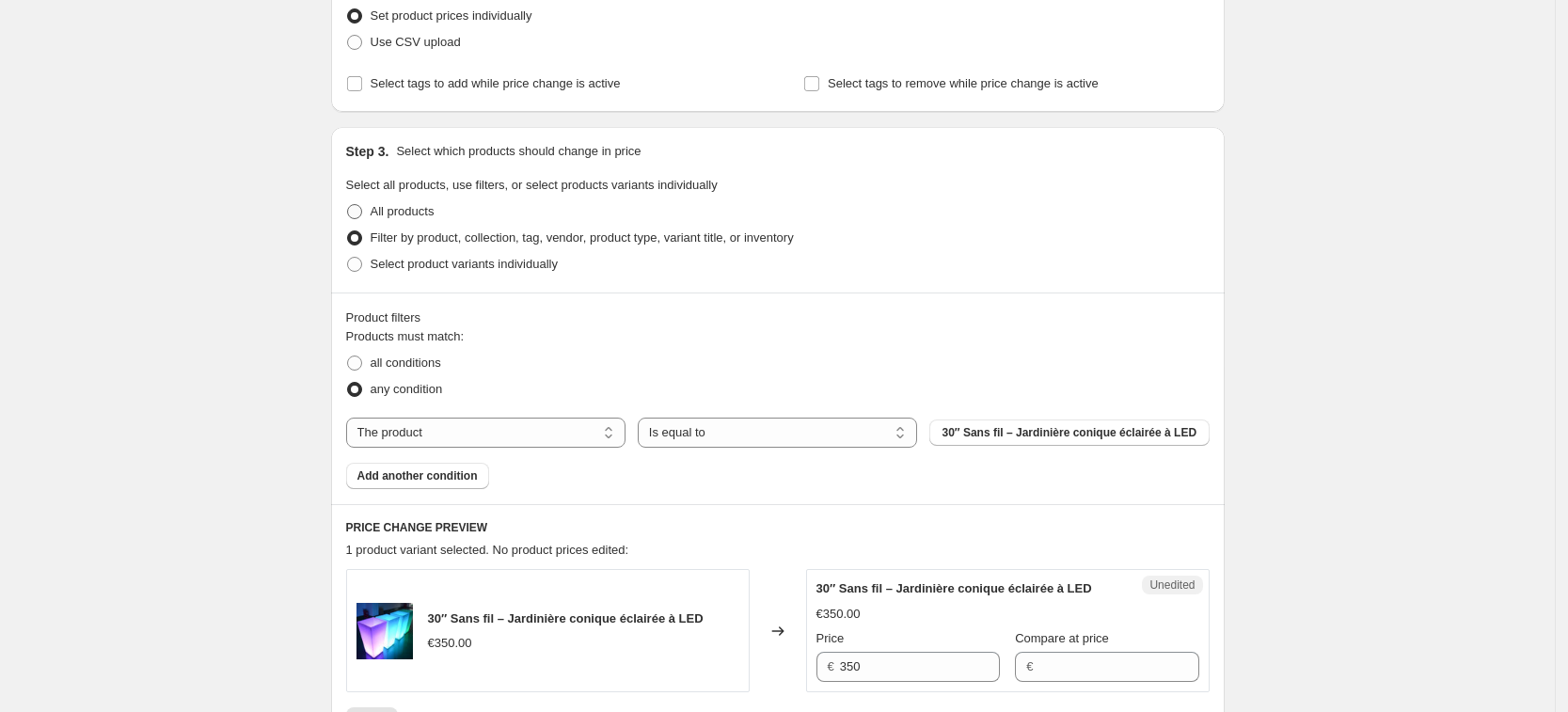
click at [360, 210] on span at bounding box center [354, 212] width 15 height 15
click at [348, 205] on input "All products" at bounding box center [347, 204] width 1 height 1
radio input "true"
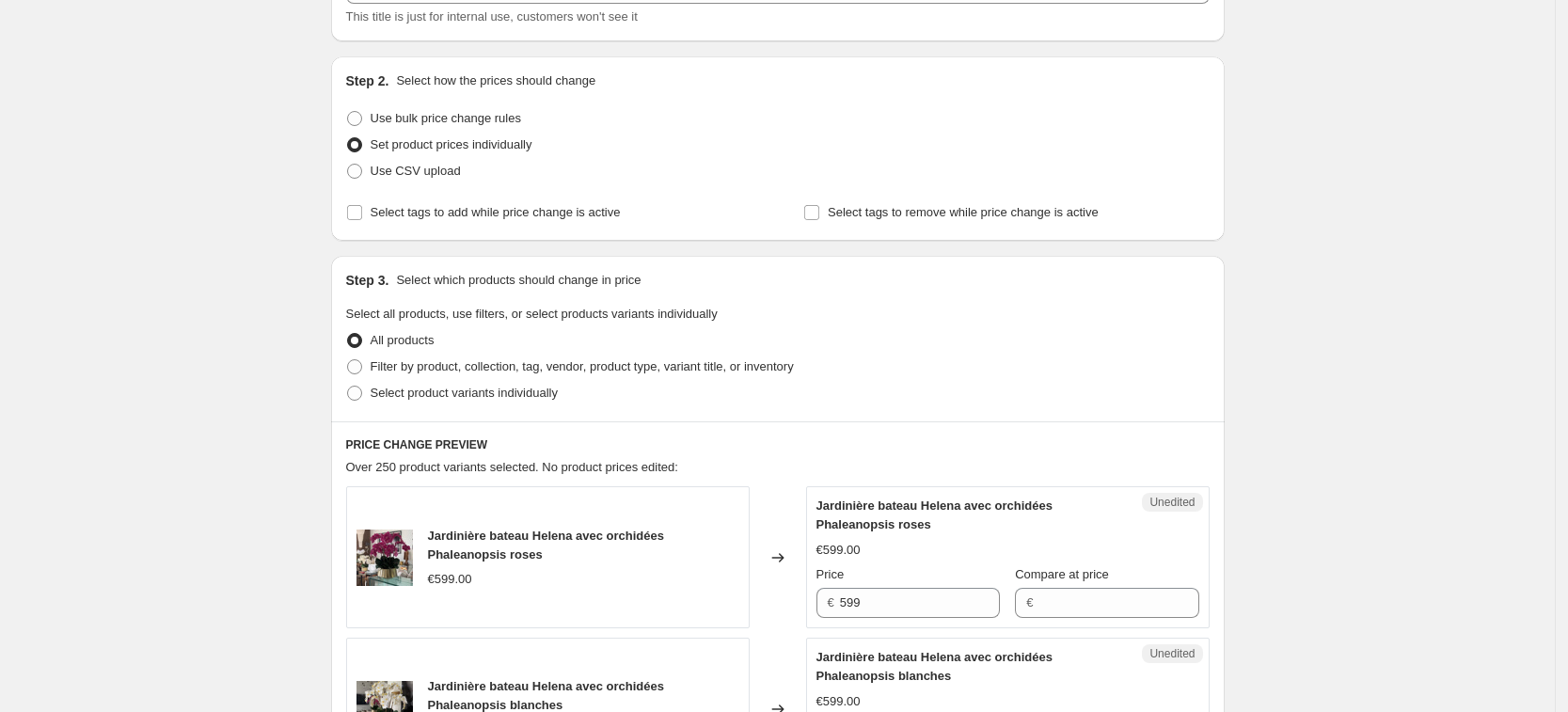
scroll to position [0, 0]
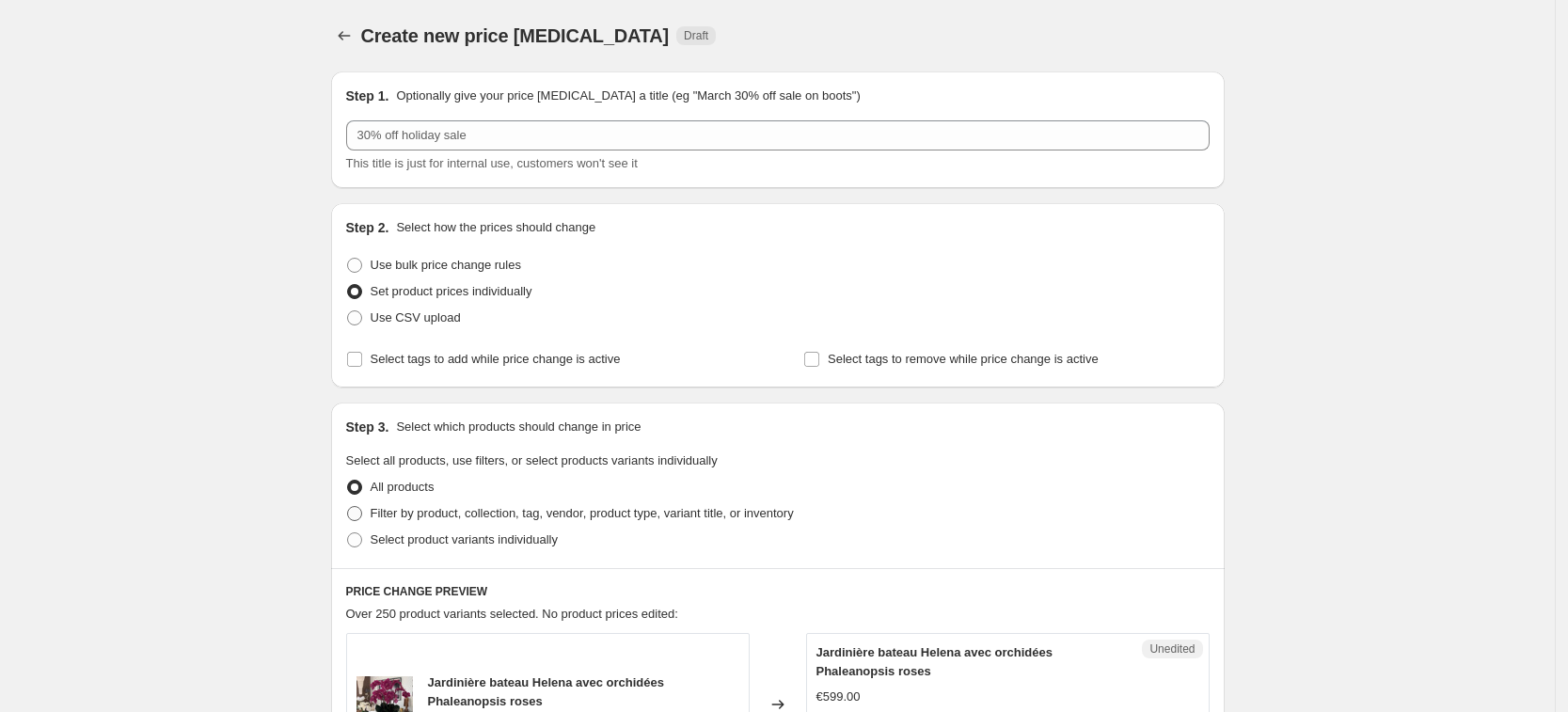
click at [359, 512] on span at bounding box center [354, 513] width 15 height 15
click at [348, 507] on input "Filter by product, collection, tag, vendor, product type, variant title, or inv…" at bounding box center [347, 506] width 1 height 1
radio input "true"
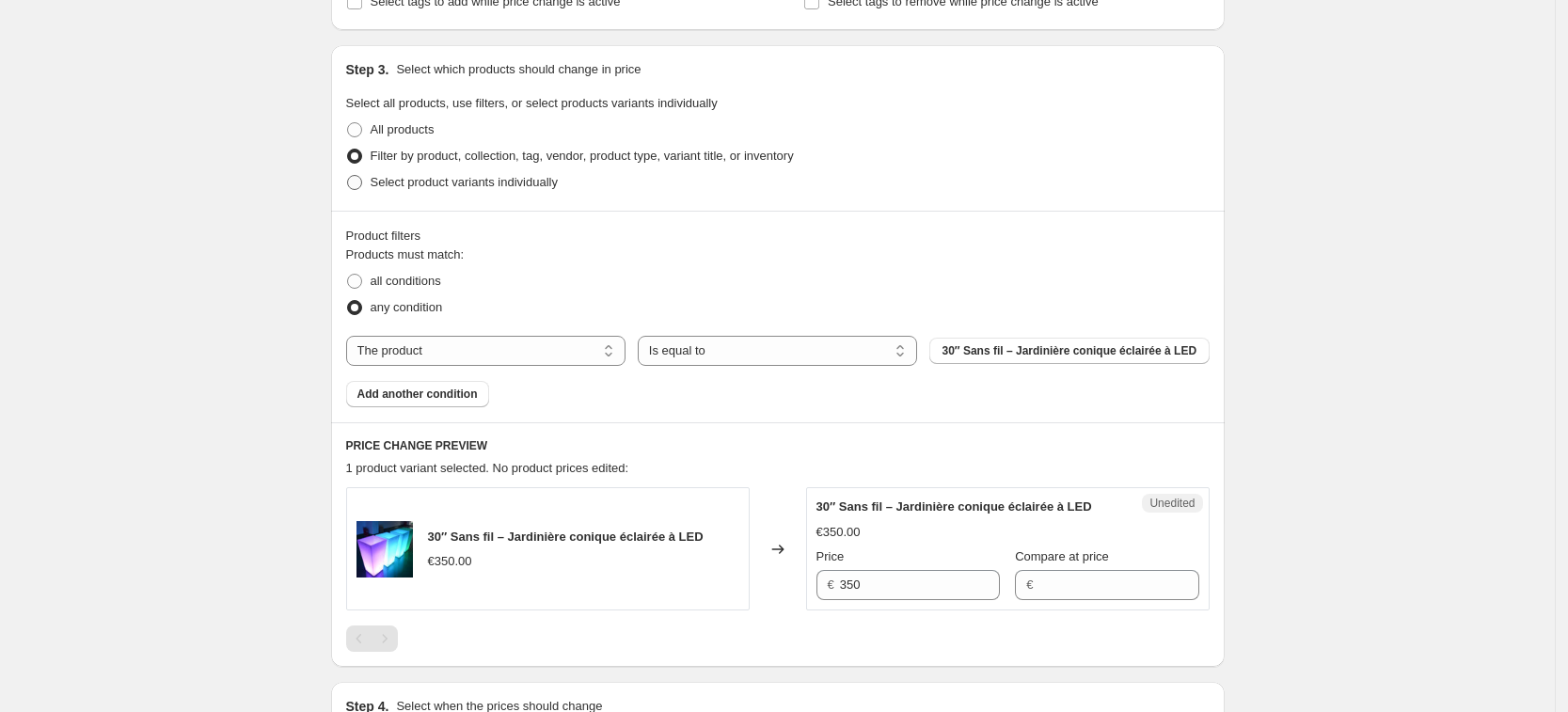
scroll to position [358, 0]
click at [353, 125] on span at bounding box center [354, 129] width 15 height 15
click at [348, 122] on input "All products" at bounding box center [347, 121] width 1 height 1
radio input "true"
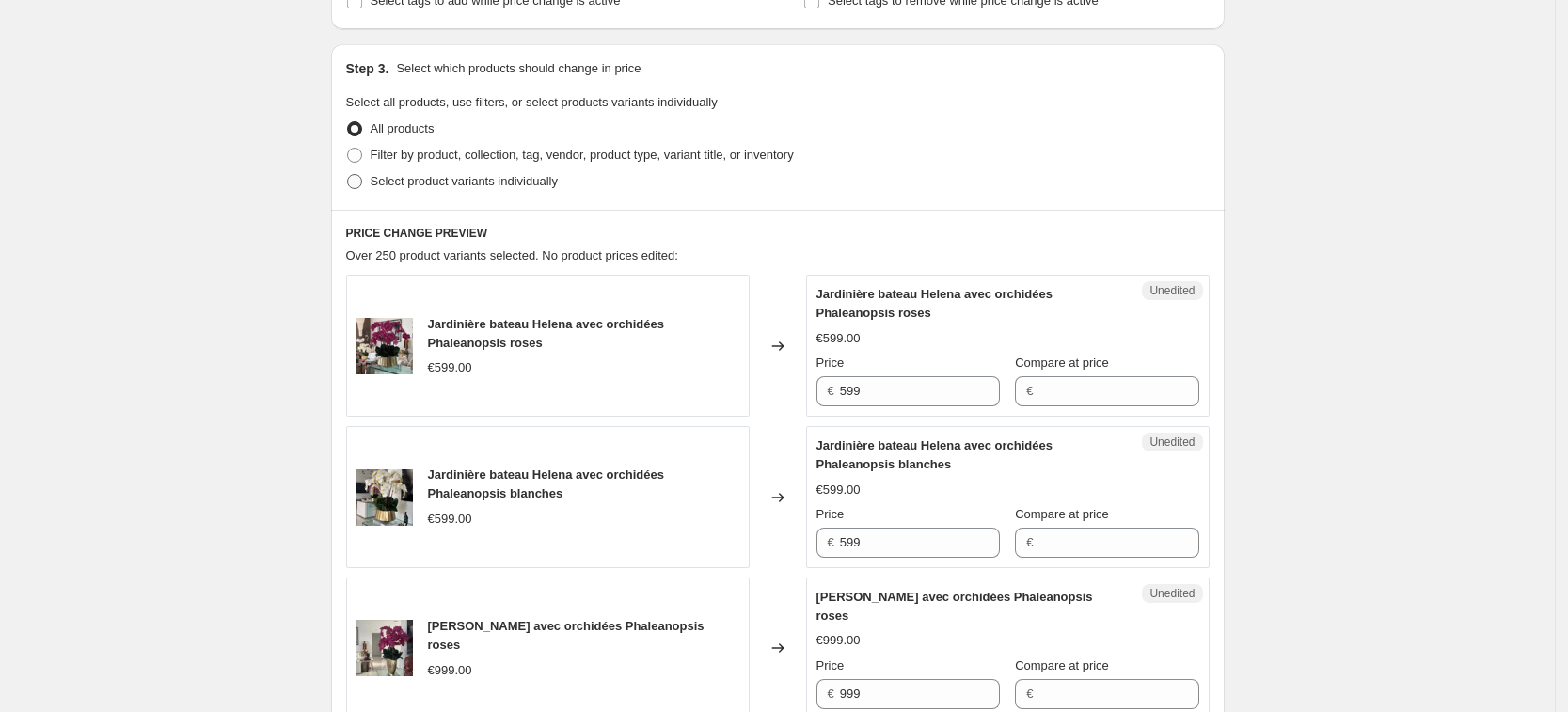
scroll to position [0, 0]
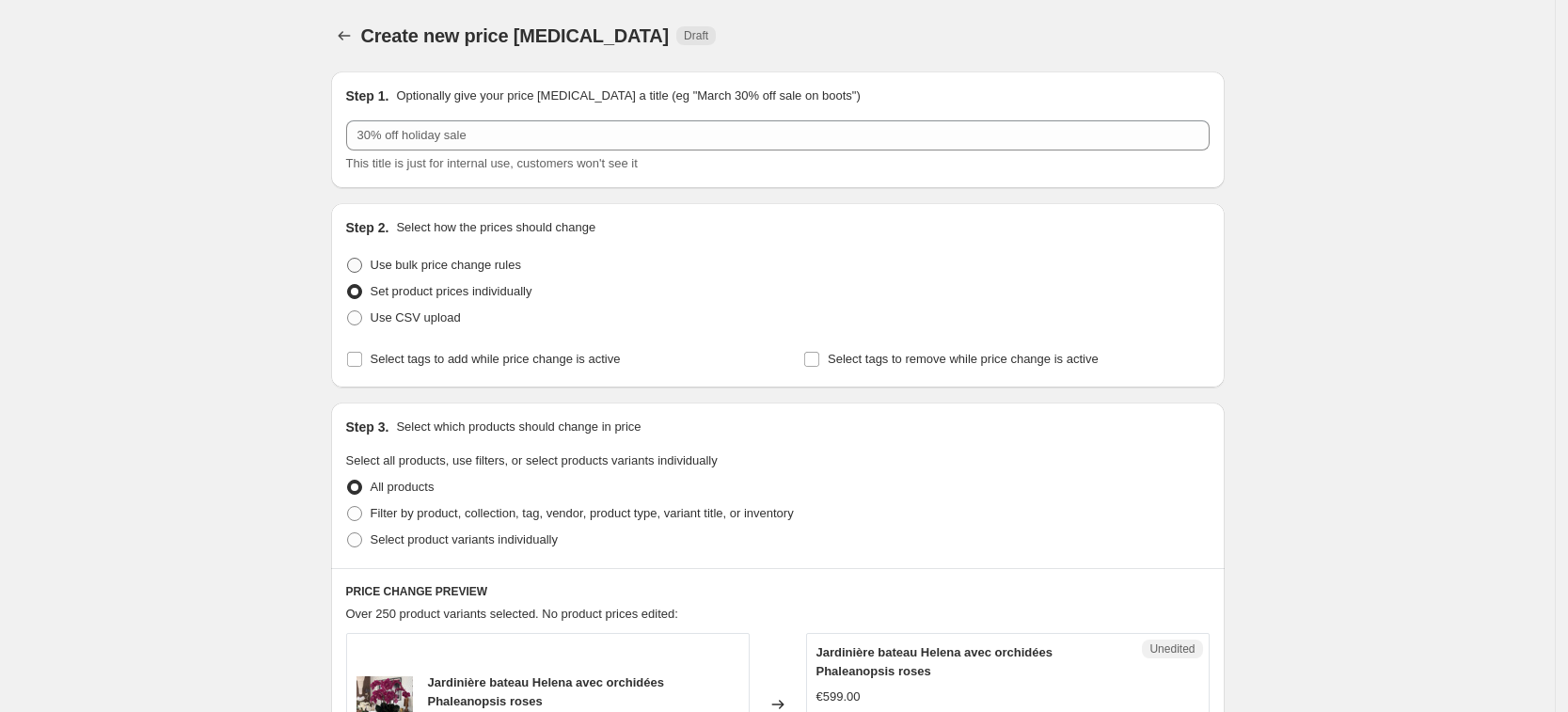
click at [356, 262] on span at bounding box center [354, 265] width 15 height 15
click at [348, 258] on input "Use bulk price change rules" at bounding box center [347, 257] width 1 height 1
radio input "true"
select select "percentage"
select select "remove"
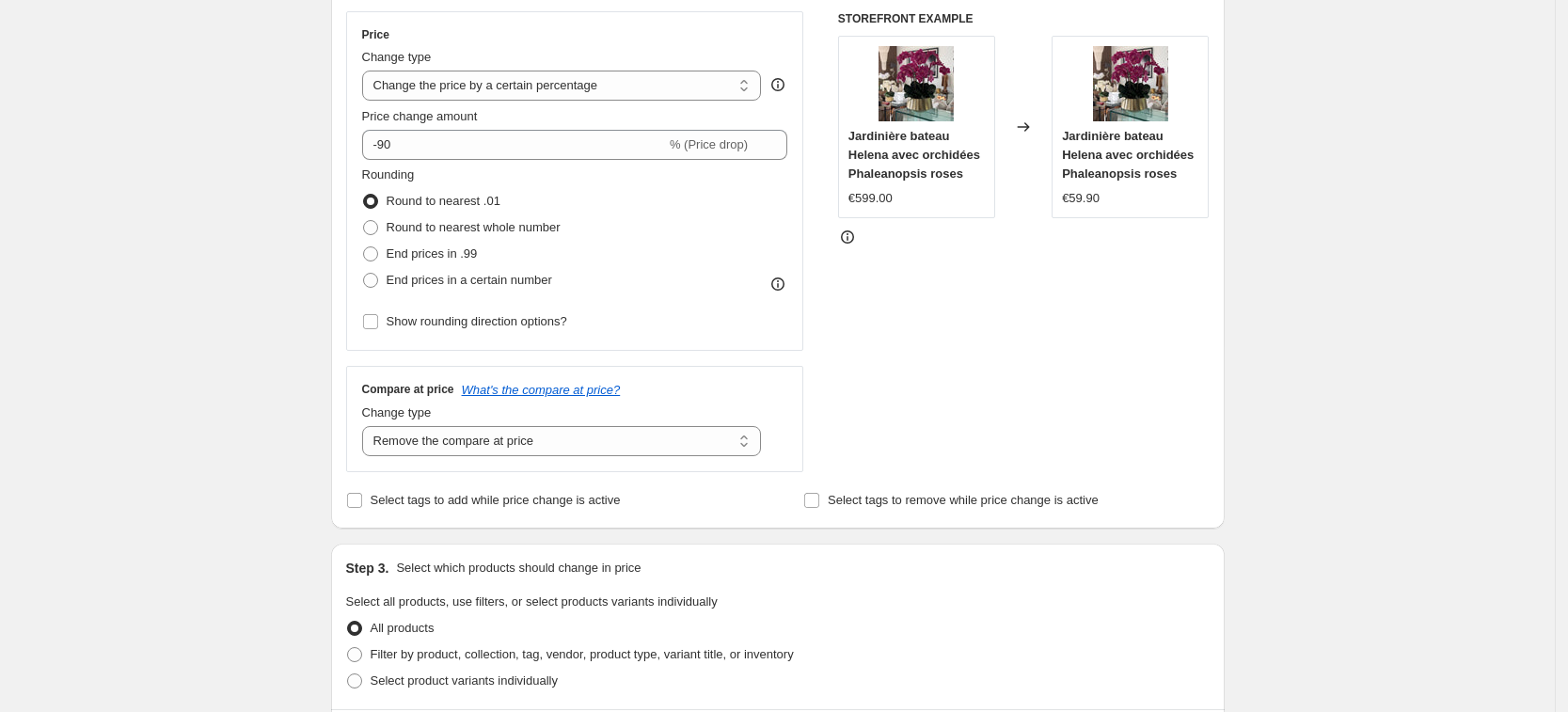
scroll to position [338, 0]
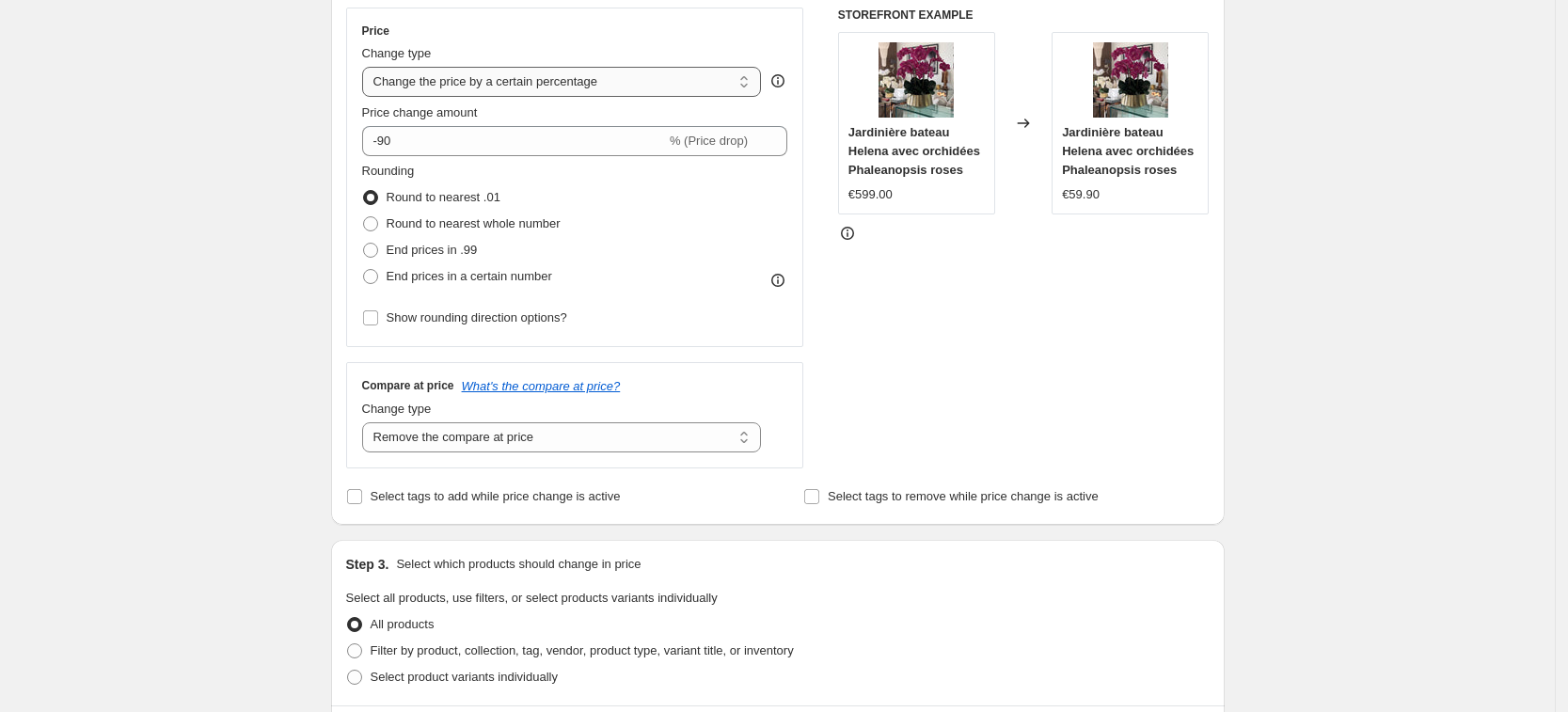
click at [558, 86] on select "Change the price to a certain amount Change the price by a certain amount Chang…" at bounding box center [562, 82] width 400 height 30
click at [368, 67] on select "Change the price to a certain amount Change the price by a certain amount Chang…" at bounding box center [562, 82] width 400 height 30
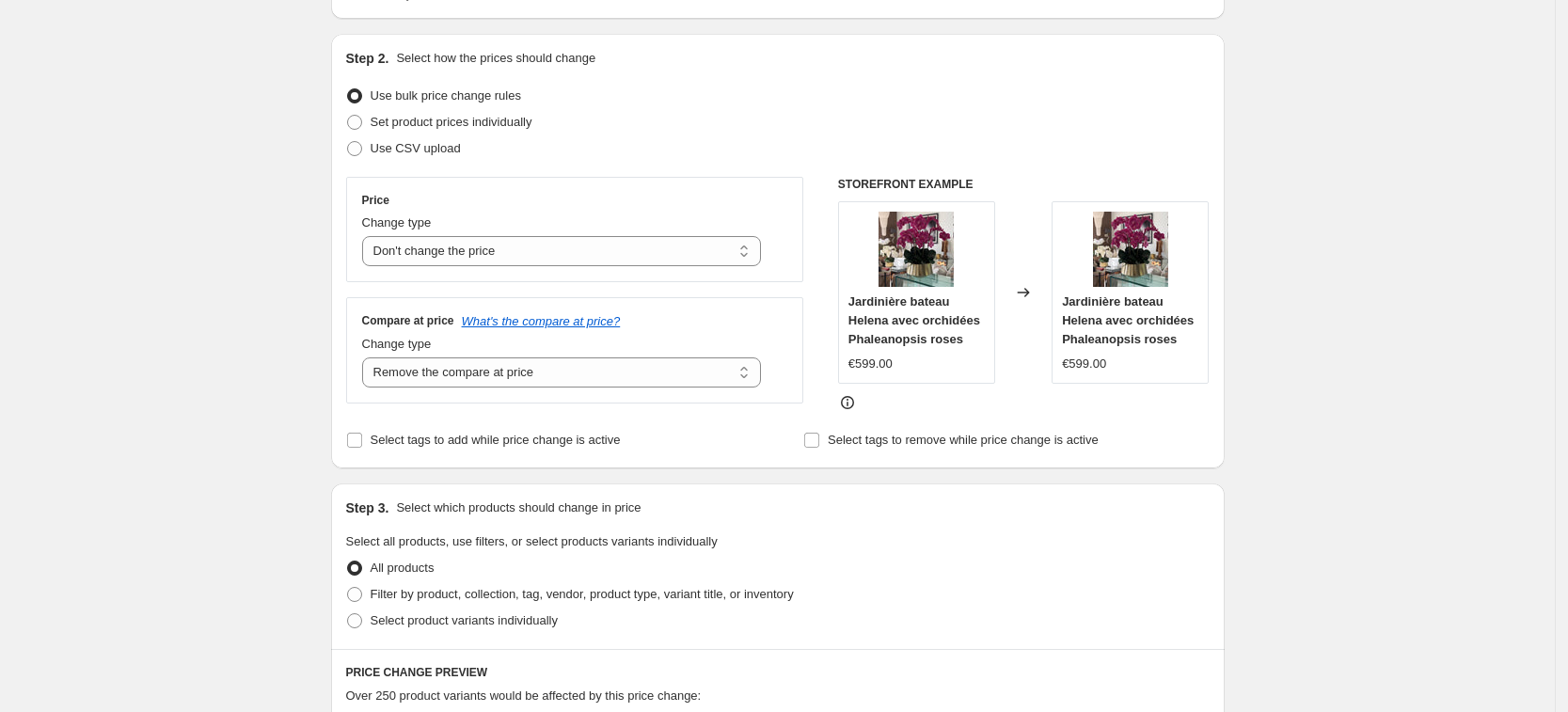
scroll to position [174, 0]
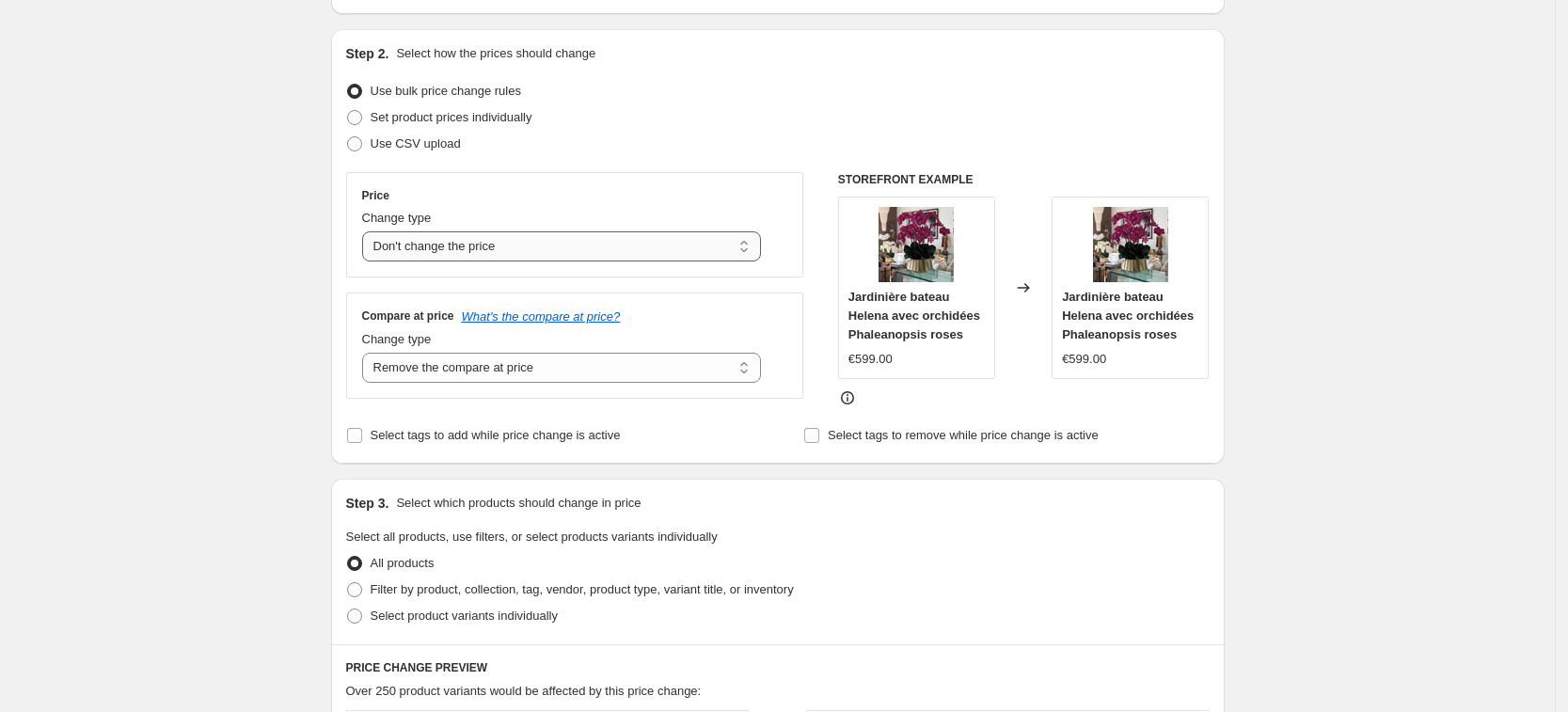
click at [568, 239] on select "Change the price to a certain amount Change the price by a certain amount Chang…" at bounding box center [562, 247] width 400 height 30
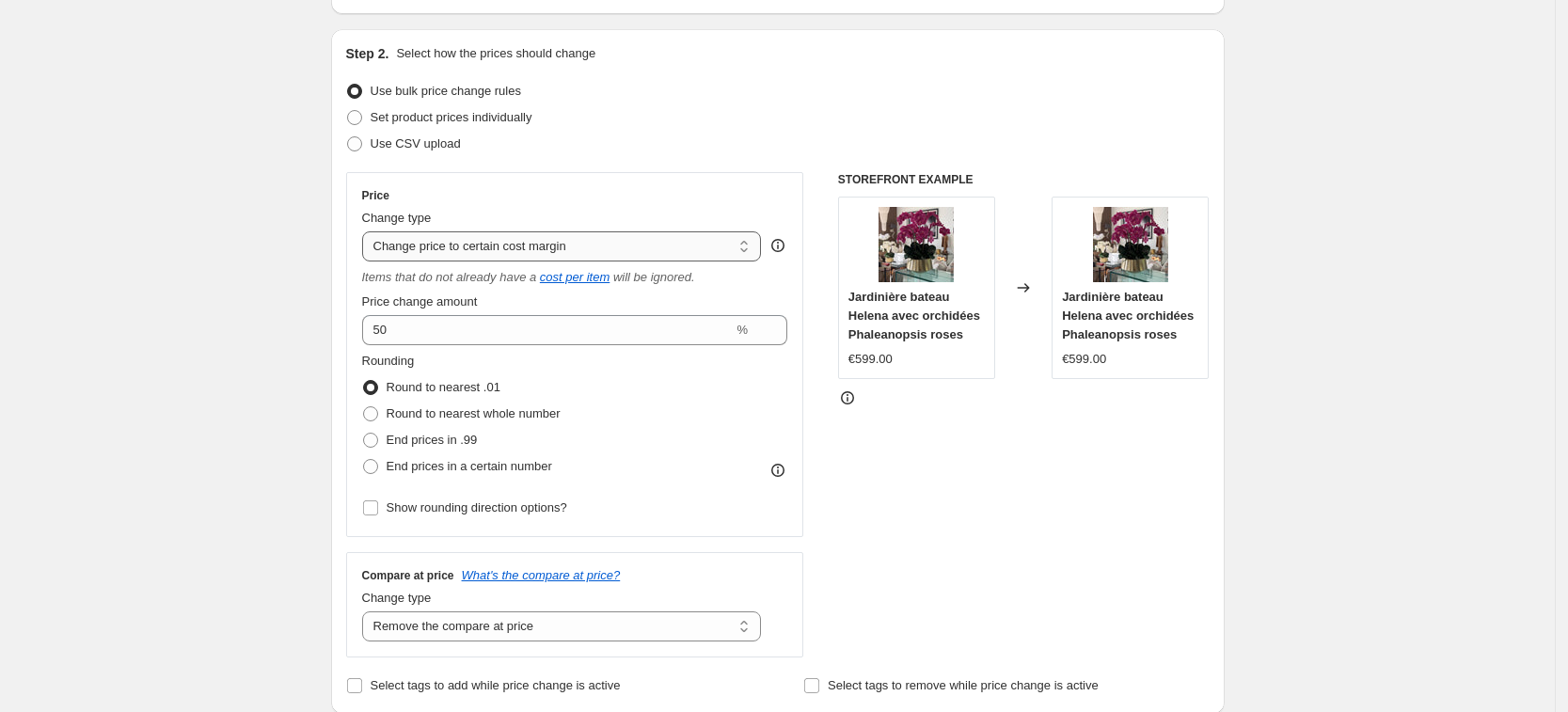
click at [608, 243] on select "Change the price to a certain amount Change the price by a certain amount Chang…" at bounding box center [562, 247] width 400 height 30
click at [368, 232] on select "Change the price to a certain amount Change the price by a certain amount Chang…" at bounding box center [562, 247] width 400 height 30
click at [579, 241] on select "Change the price to a certain amount Change the price by a certain amount Chang…" at bounding box center [562, 247] width 400 height 30
click at [368, 232] on select "Change the price to a certain amount Change the price by a certain amount Chang…" at bounding box center [562, 247] width 400 height 30
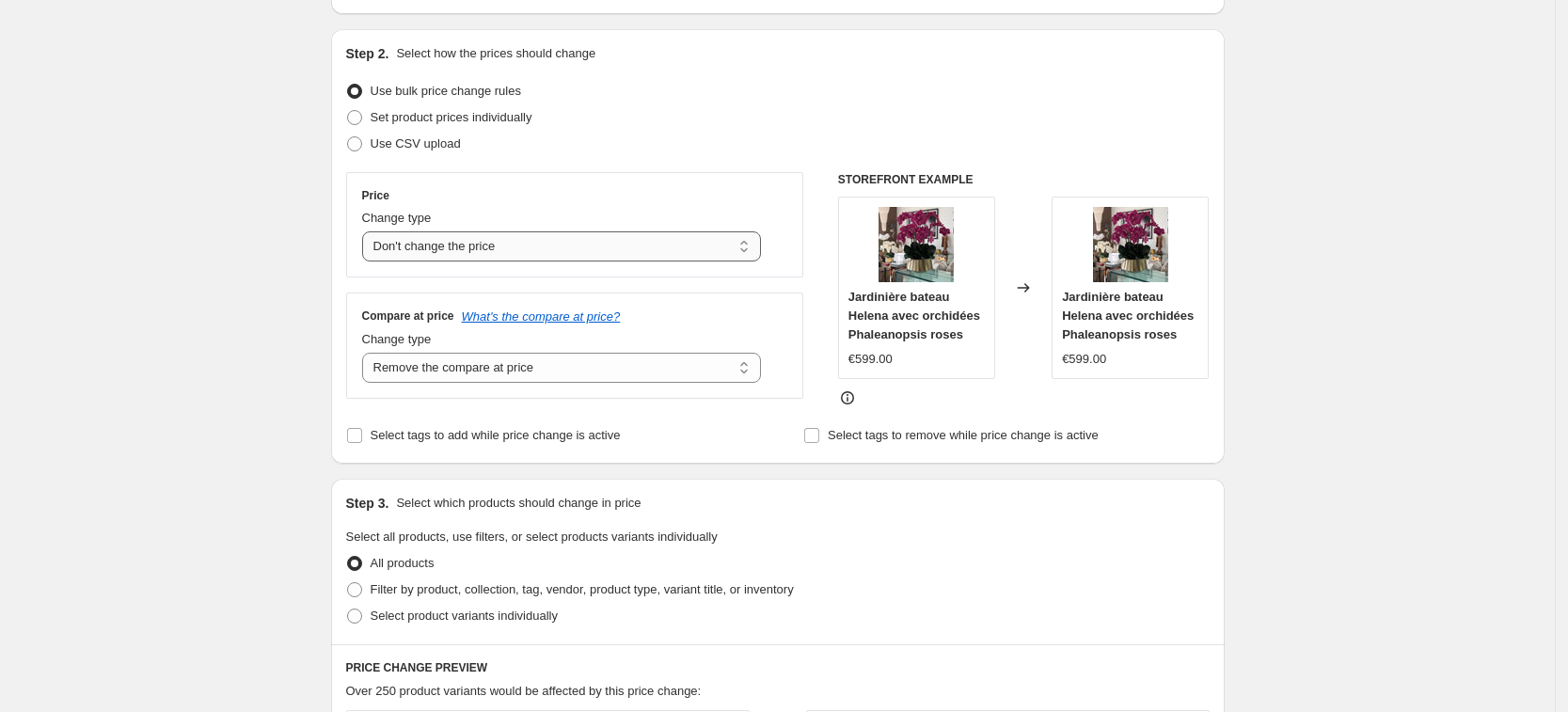
click at [573, 247] on select "Change the price to a certain amount Change the price by a certain amount Chang…" at bounding box center [562, 247] width 400 height 30
click at [368, 232] on select "Change the price to a certain amount Change the price by a certain amount Chang…" at bounding box center [562, 247] width 400 height 30
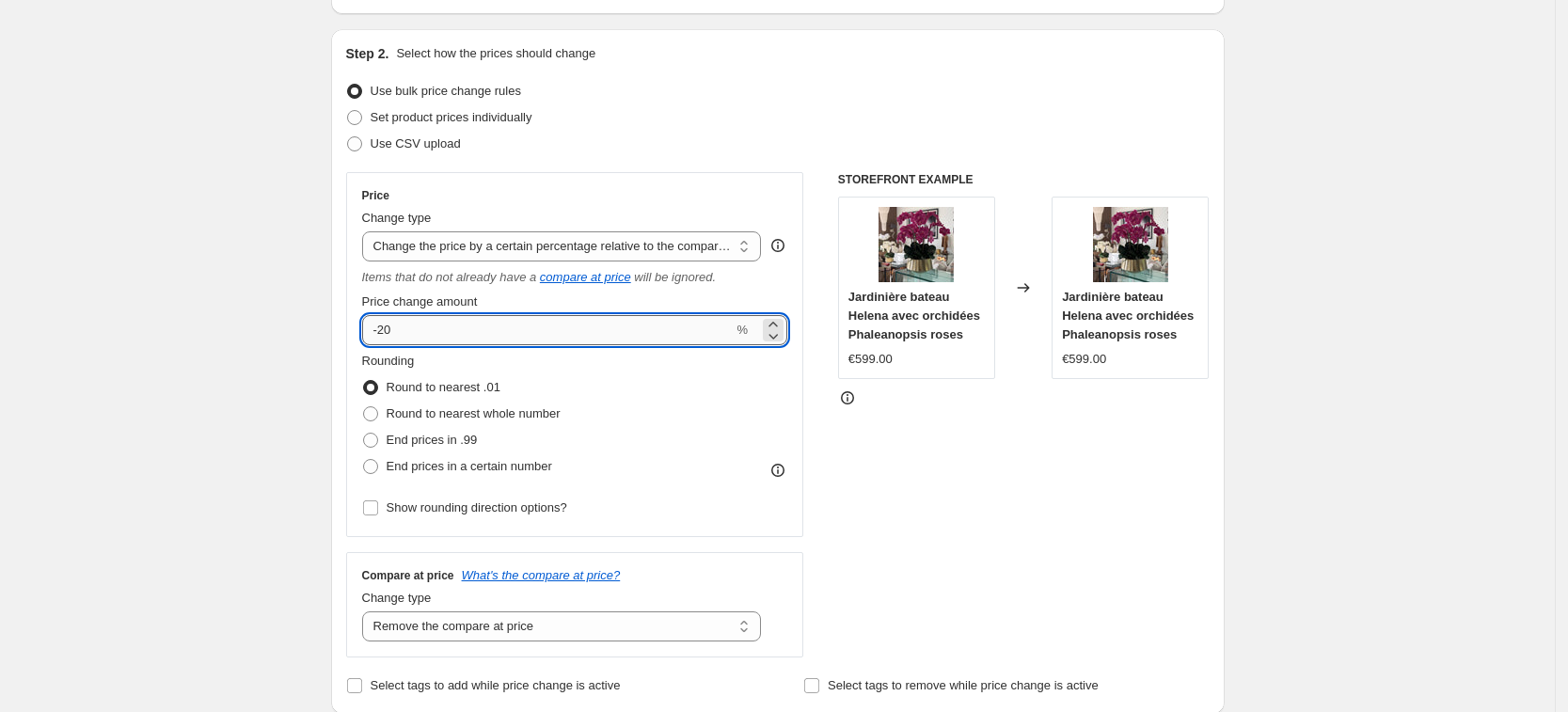
click at [594, 333] on input "-20" at bounding box center [547, 330] width 371 height 30
click at [704, 249] on select "Change the price to a certain amount Change the price by a certain amount Chang…" at bounding box center [562, 247] width 400 height 30
select select "bcap"
click at [368, 232] on select "Change the price to a certain amount Change the price by a certain amount Chang…" at bounding box center [562, 247] width 400 height 30
type input "-12.00"
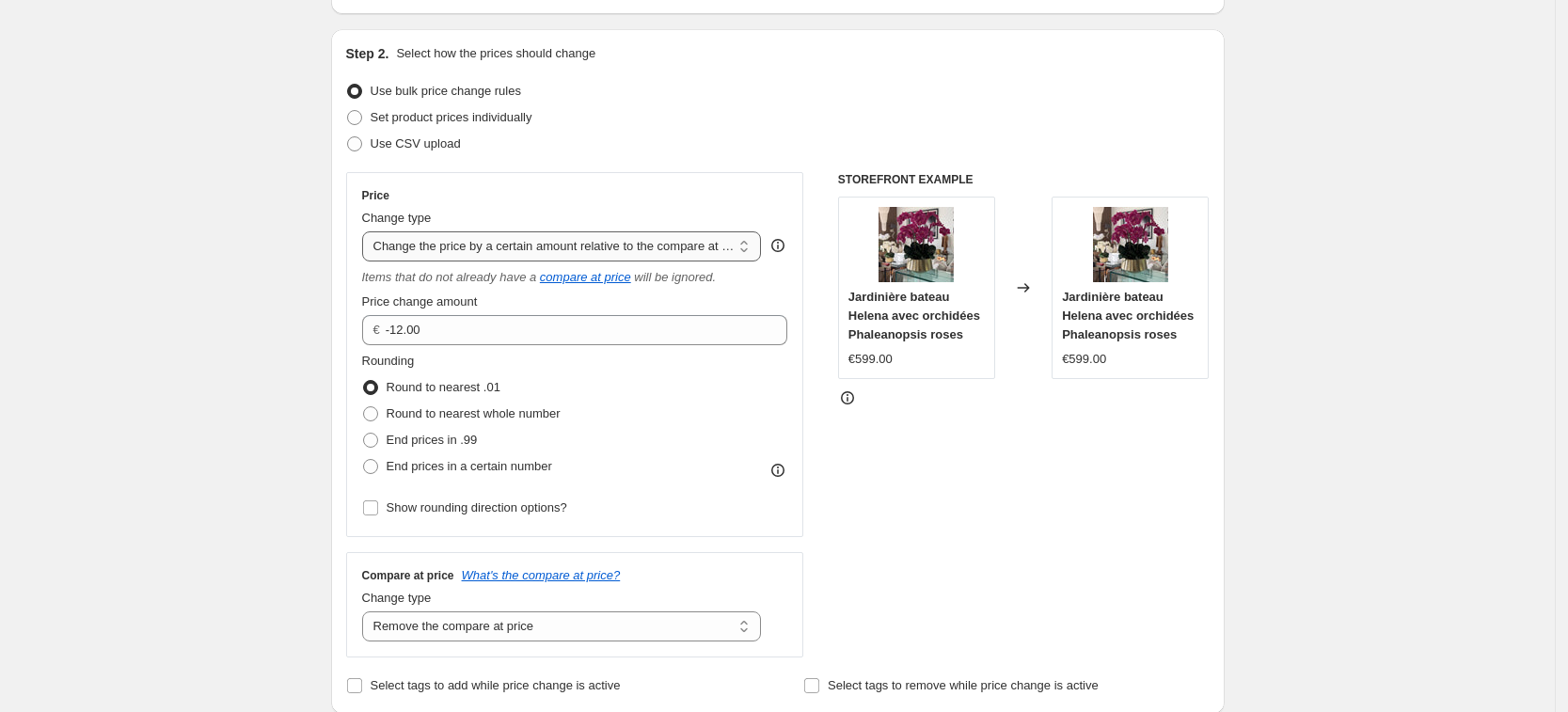
click at [647, 250] on select "Change the price to a certain amount Change the price by a certain amount Chang…" at bounding box center [562, 247] width 400 height 30
click at [368, 232] on select "Change the price to a certain amount Change the price by a certain amount Chang…" at bounding box center [562, 247] width 400 height 30
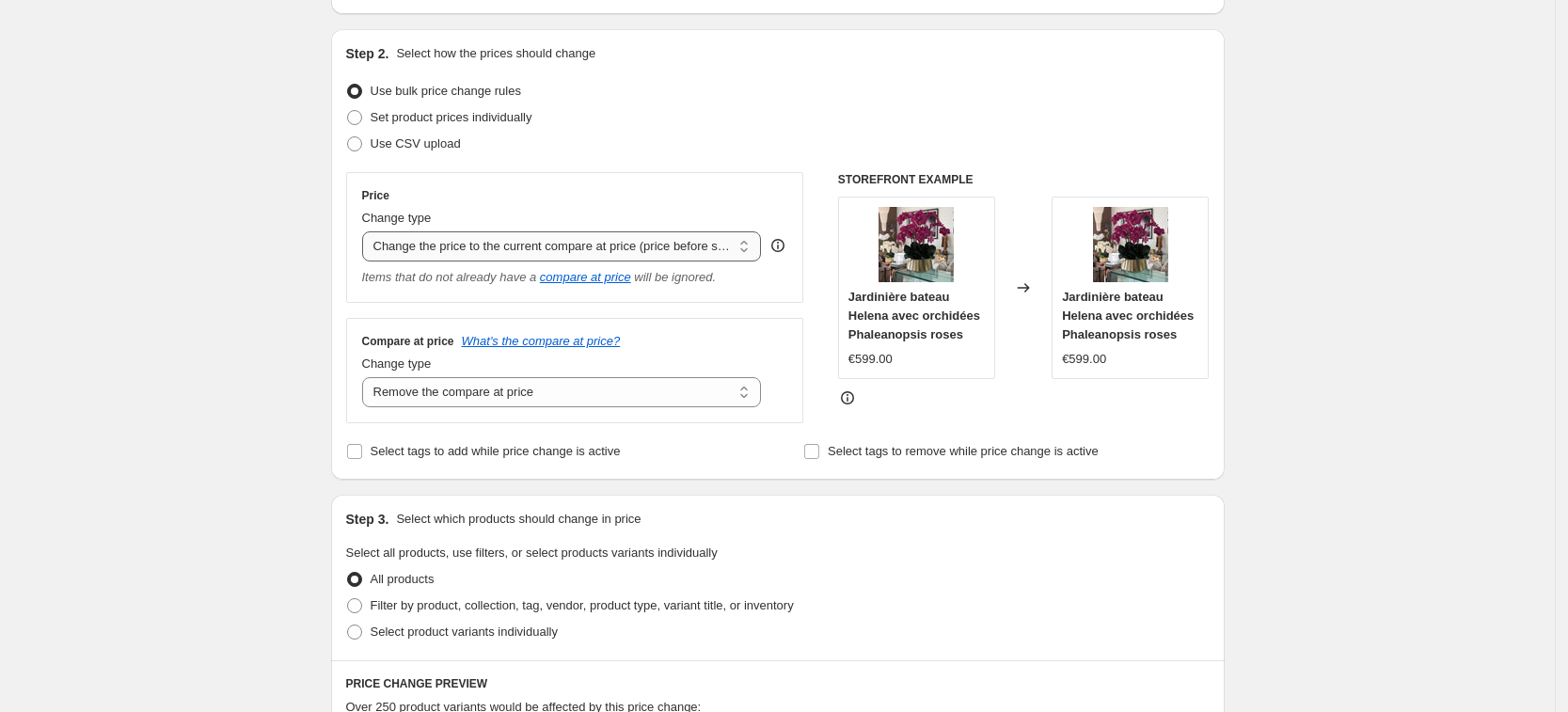
click at [668, 249] on select "Change the price to a certain amount Change the price by a certain amount Chang…" at bounding box center [562, 247] width 400 height 30
click at [368, 232] on select "Change the price to a certain amount Change the price by a certain amount Chang…" at bounding box center [562, 247] width 400 height 30
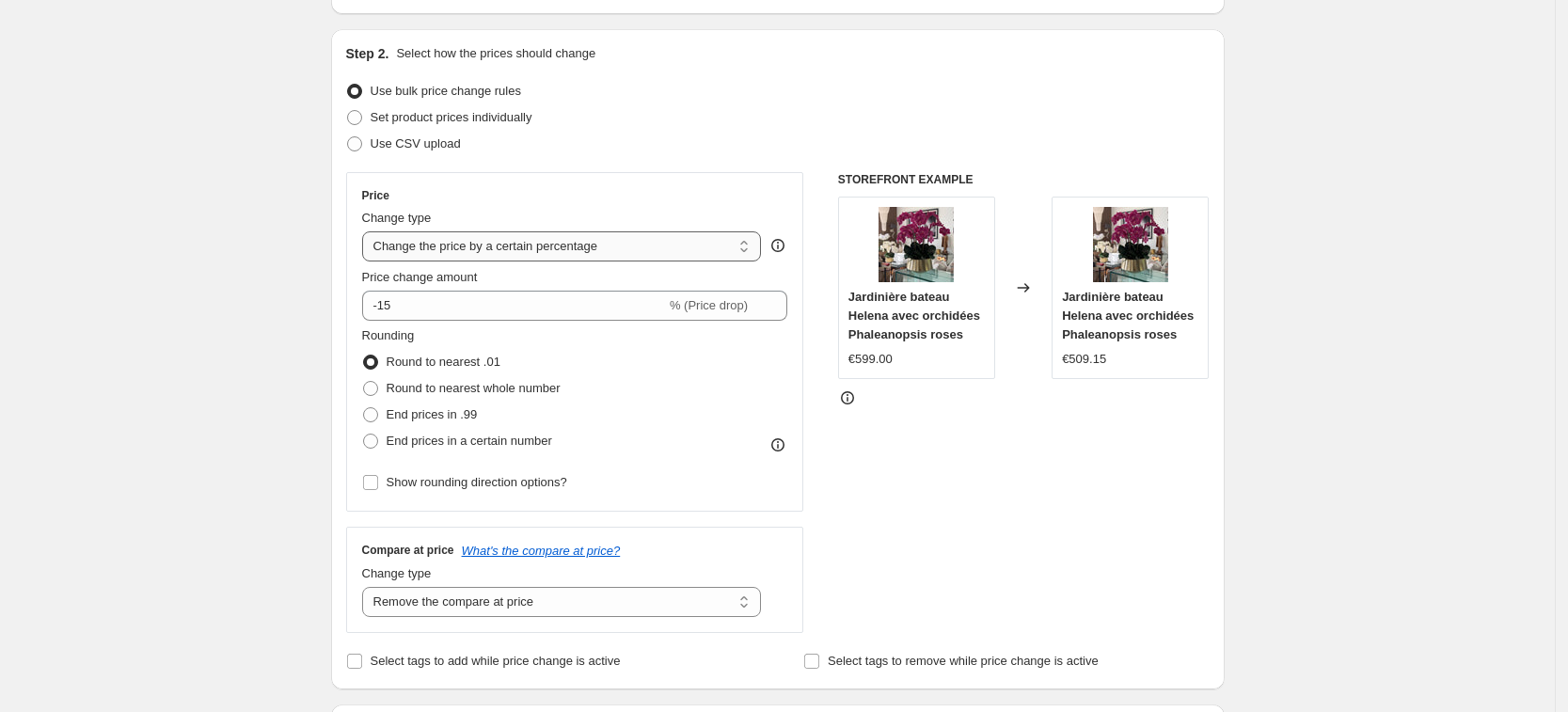
click at [654, 240] on select "Change the price to a certain amount Change the price by a certain amount Chang…" at bounding box center [562, 247] width 400 height 30
select select "by"
click at [368, 232] on select "Change the price to a certain amount Change the price by a certain amount Chang…" at bounding box center [562, 247] width 400 height 30
type input "-10.00"
click at [642, 240] on select "Change the price to a certain amount Change the price by a certain amount Chang…" at bounding box center [562, 247] width 400 height 30
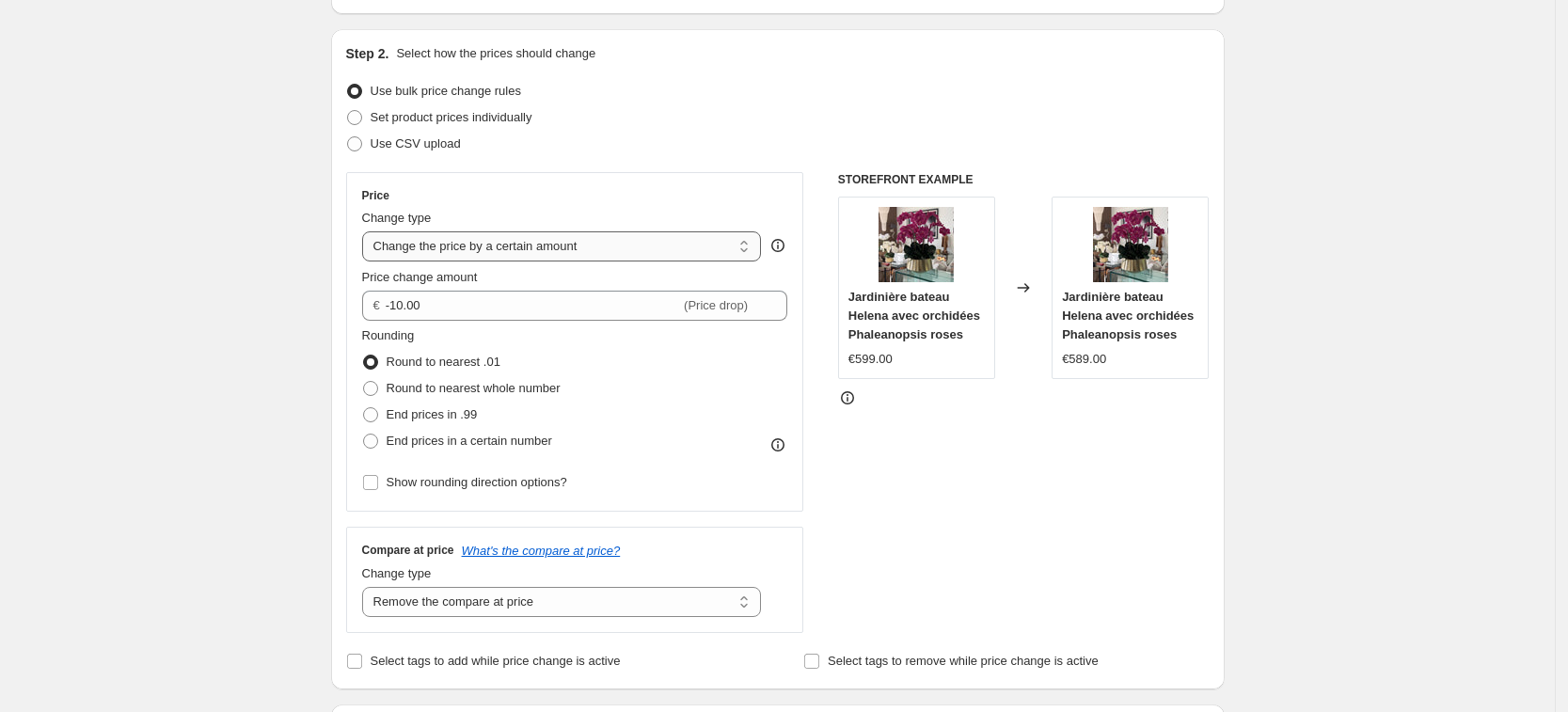
select select "to"
click at [368, 232] on select "Change the price to a certain amount Change the price by a certain amount Chang…" at bounding box center [562, 247] width 400 height 30
type input "80.00"
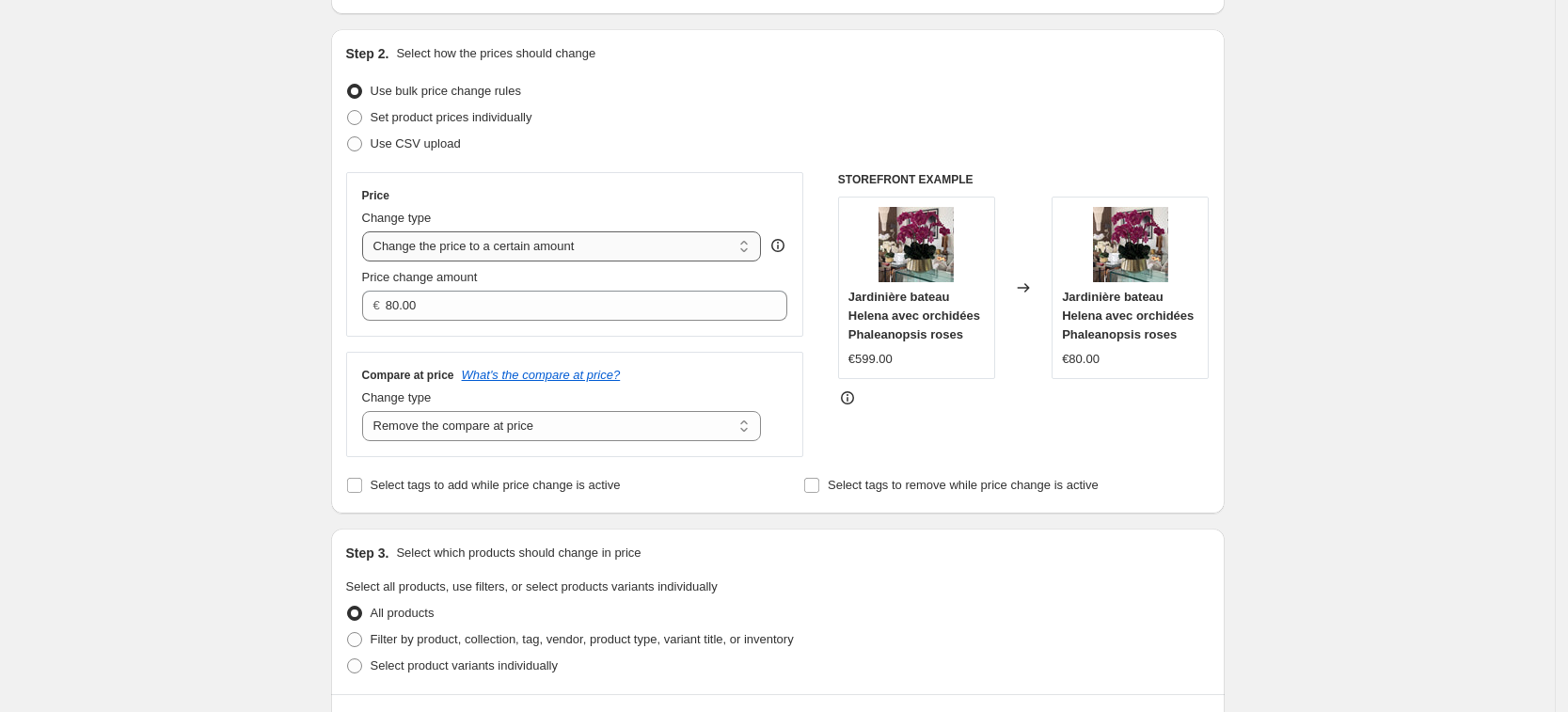
click at [615, 244] on select "Change the price to a certain amount Change the price by a certain amount Chang…" at bounding box center [562, 247] width 400 height 30
click at [628, 245] on select "Change the price to a certain amount Change the price by a certain amount Chang…" at bounding box center [562, 247] width 400 height 30
click at [625, 247] on select "Change the price to a certain amount Change the price by a certain amount Chang…" at bounding box center [562, 247] width 400 height 30
select select "percentage"
click at [368, 232] on select "Change the price to a certain amount Change the price by a certain amount Chang…" at bounding box center [562, 247] width 400 height 30
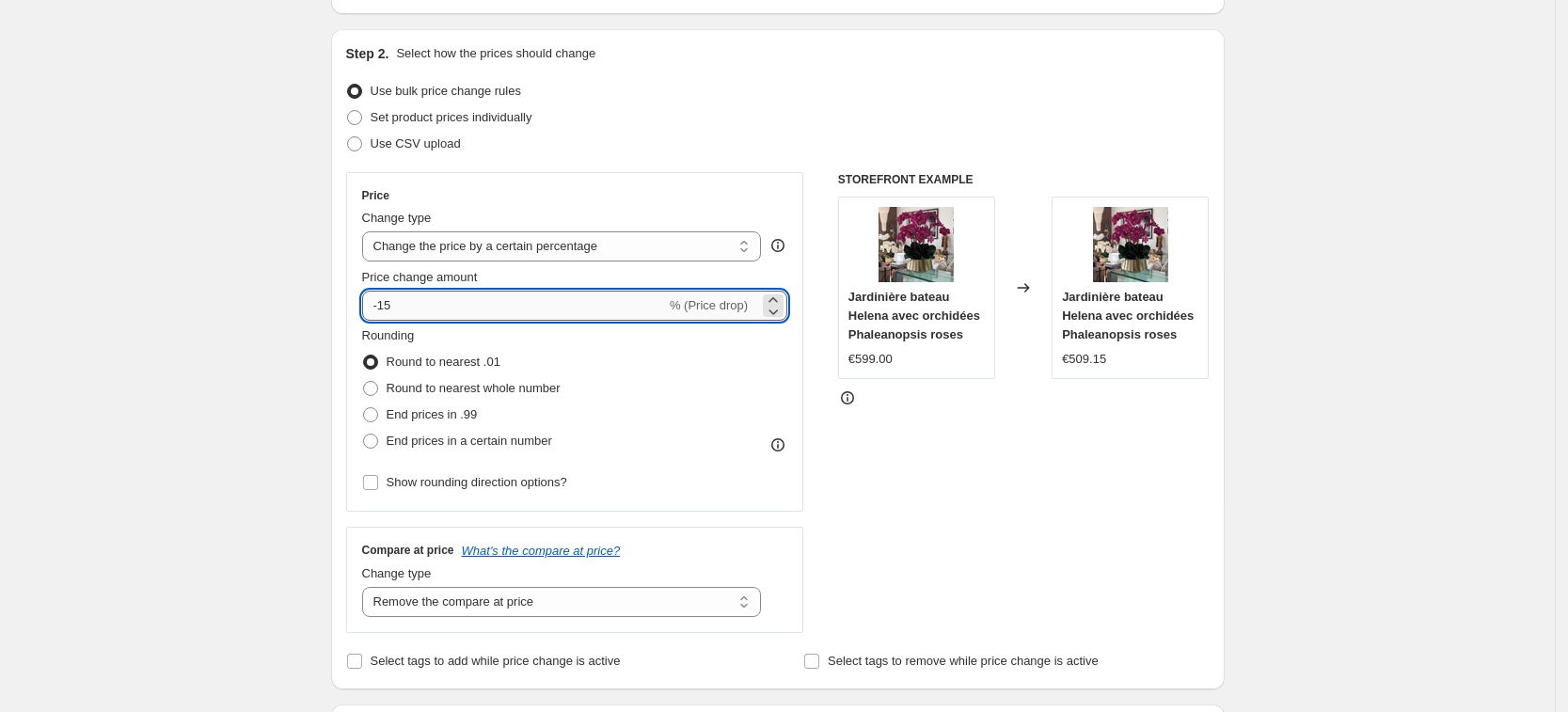
click at [638, 310] on input "-15" at bounding box center [514, 305] width 303 height 30
type input "-1"
type input "-90"
click at [1008, 459] on div "STOREFRONT EXAMPLE Jardinière bateau Helena avec orchidées Phaleanopsis roses €…" at bounding box center [1023, 402] width 371 height 461
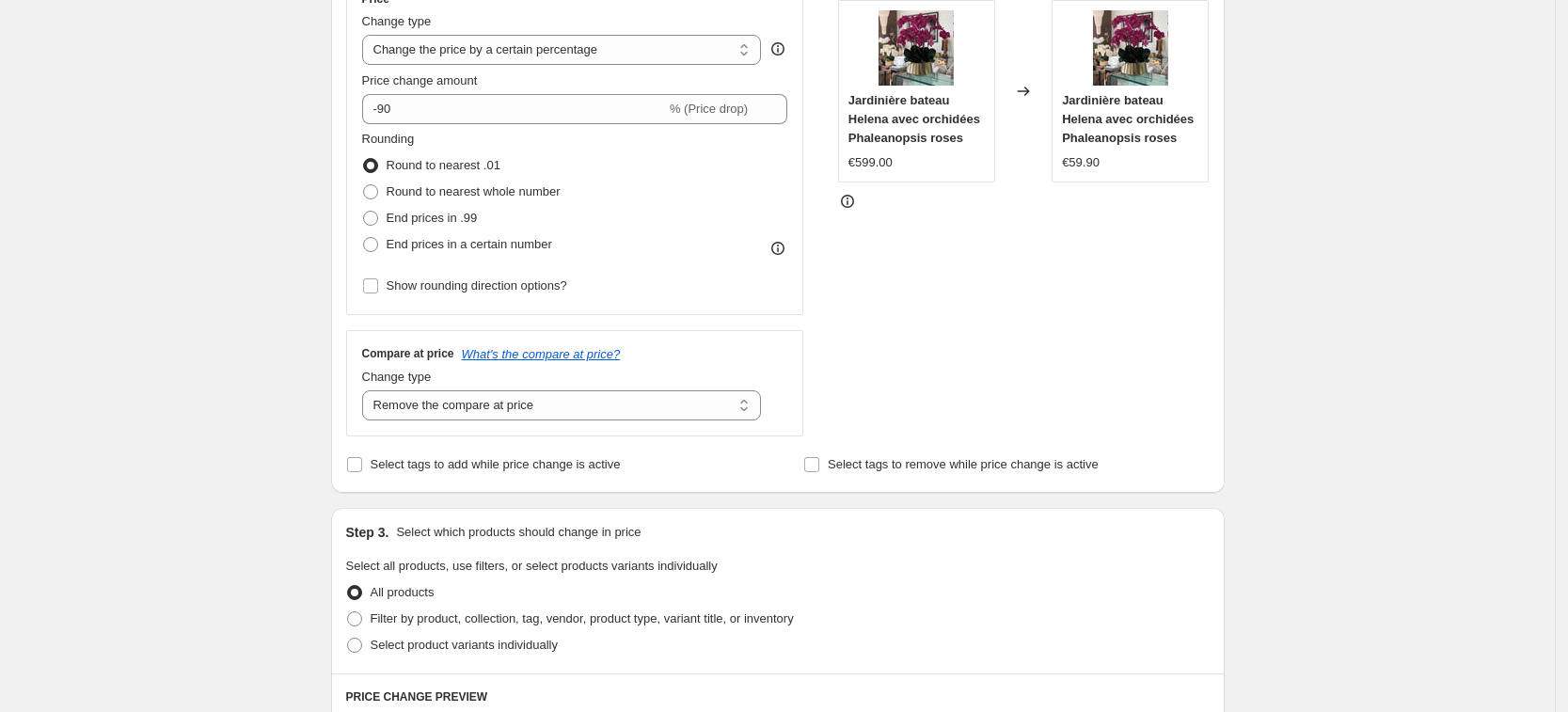
scroll to position [371, 0]
